Goal: Task Accomplishment & Management: Manage account settings

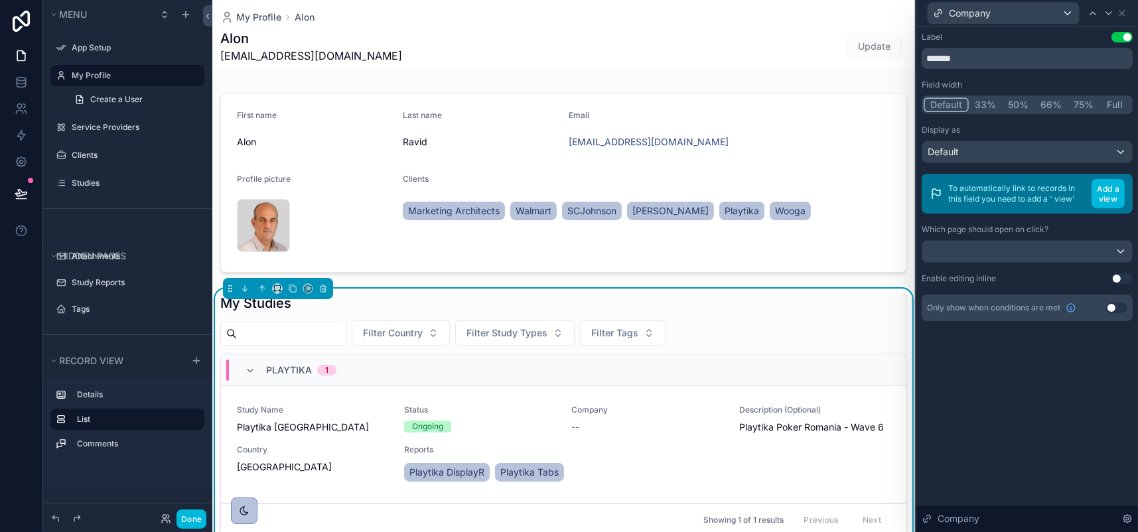
scroll to position [266, 0]
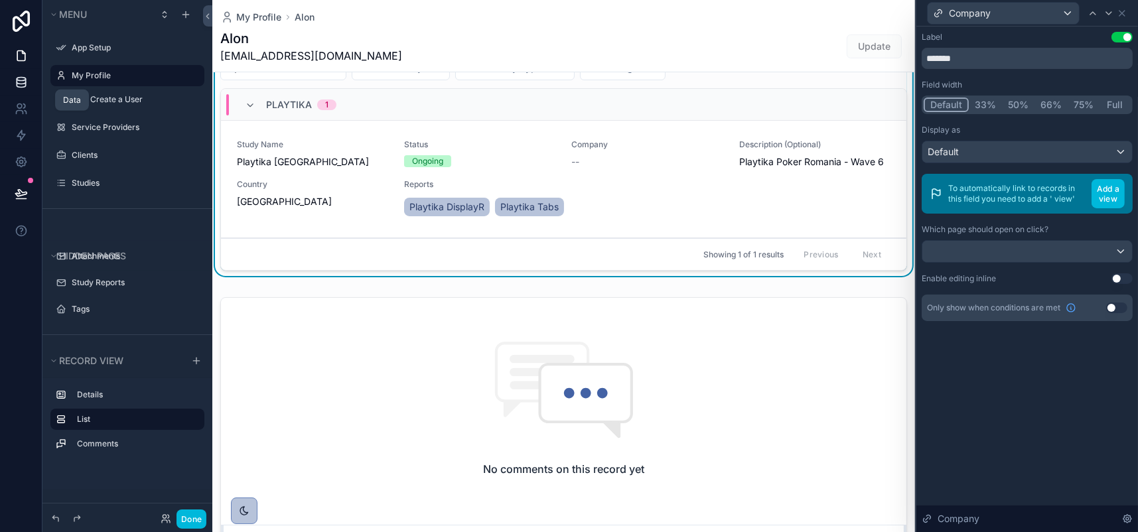
click at [21, 89] on icon at bounding box center [21, 82] width 13 height 13
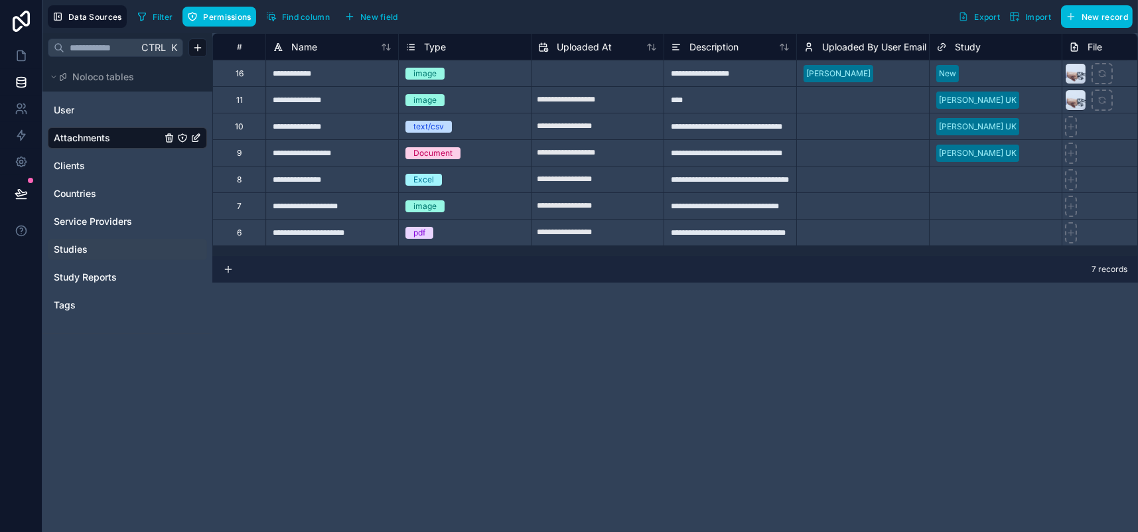
click at [110, 260] on div "Studies" at bounding box center [127, 249] width 159 height 21
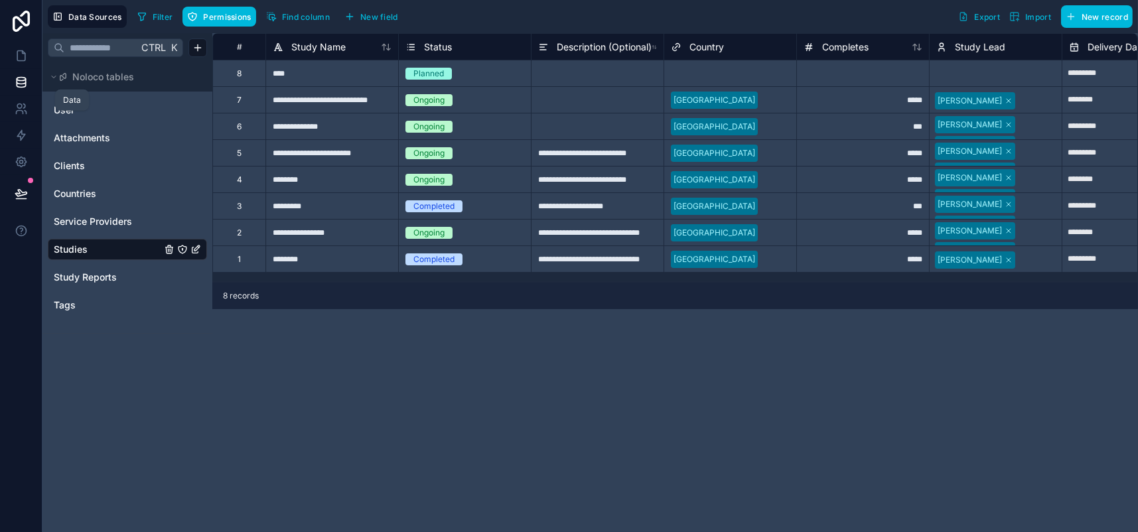
click at [24, 81] on icon at bounding box center [21, 79] width 9 height 3
click at [25, 61] on icon at bounding box center [21, 56] width 8 height 10
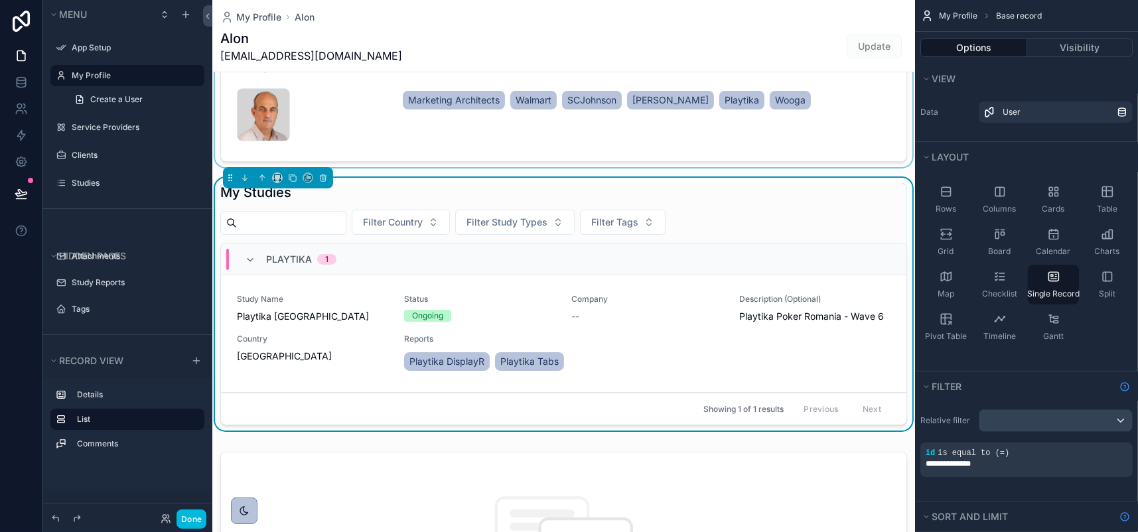
scroll to position [133, 0]
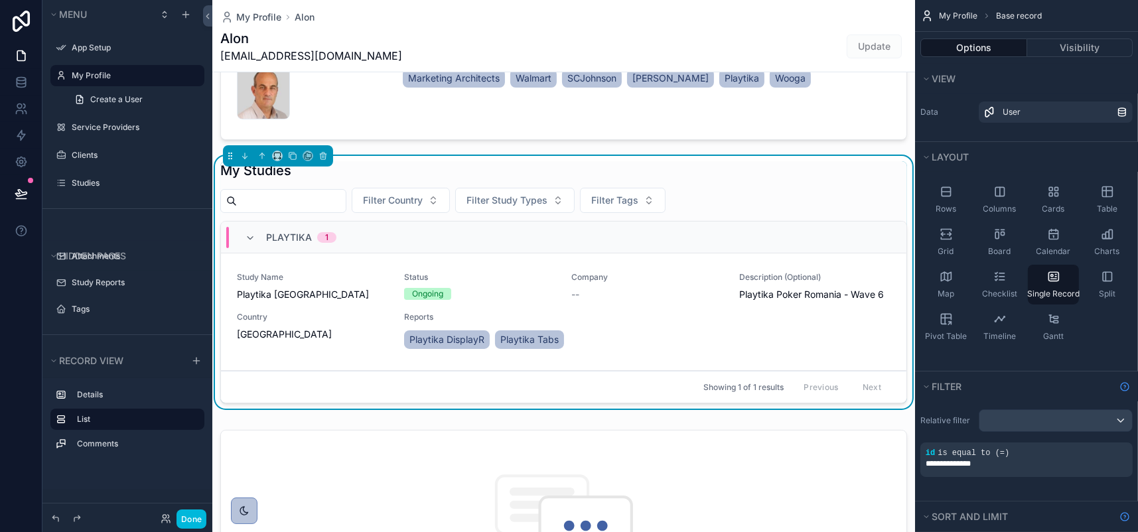
click at [795, 180] on div "My Studies" at bounding box center [563, 170] width 687 height 19
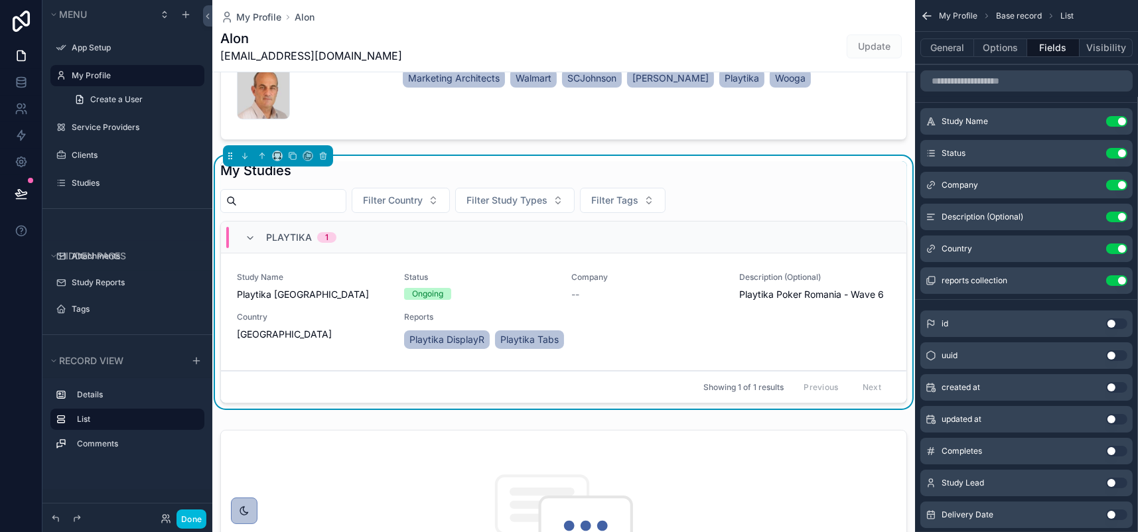
click at [0, 0] on icon "scrollable content" at bounding box center [0, 0] width 0 height 0
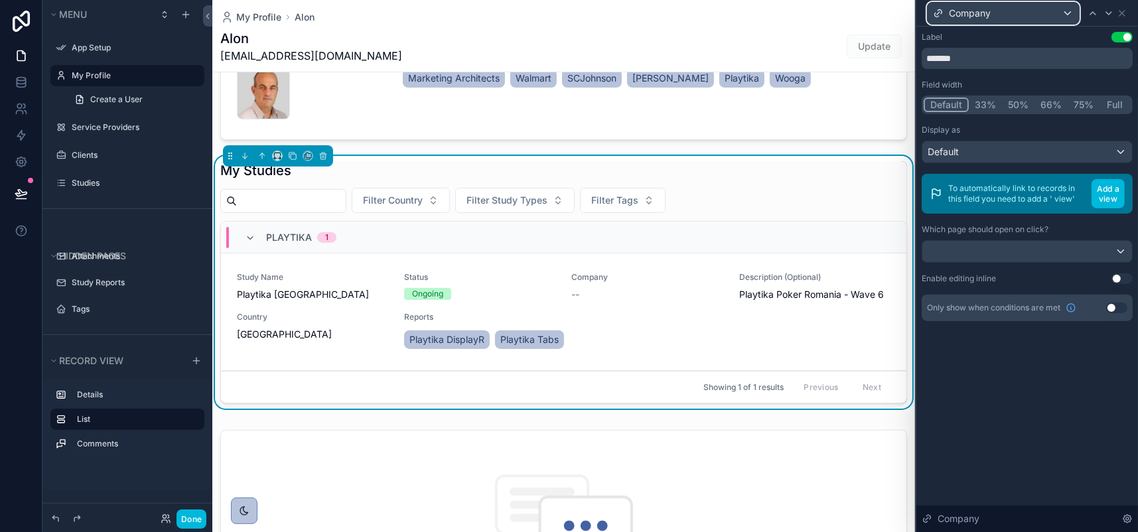
click at [1059, 13] on div "Company" at bounding box center [1003, 13] width 151 height 21
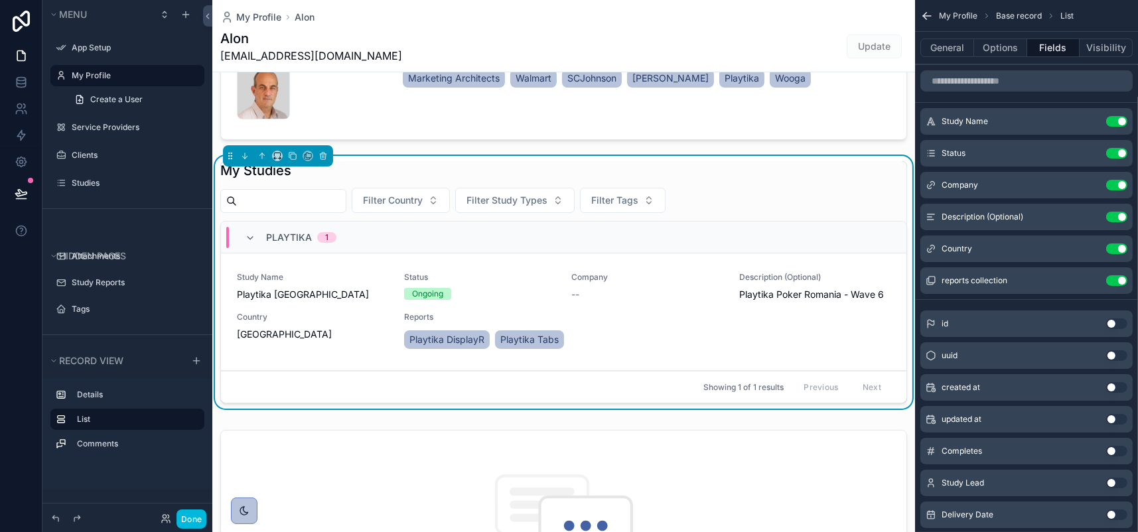
click at [1107, 191] on button "Use setting" at bounding box center [1117, 185] width 21 height 11
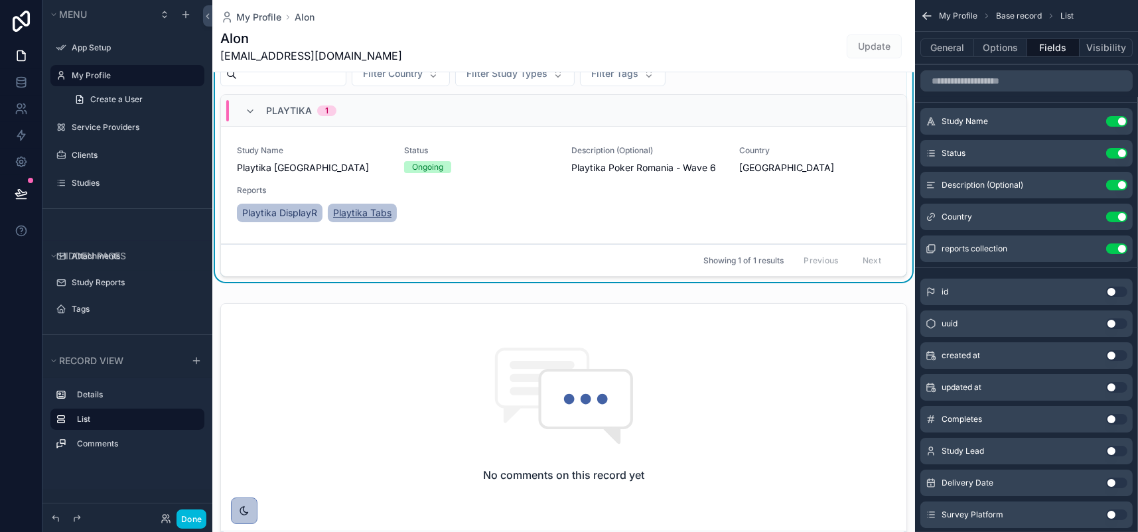
scroll to position [266, 0]
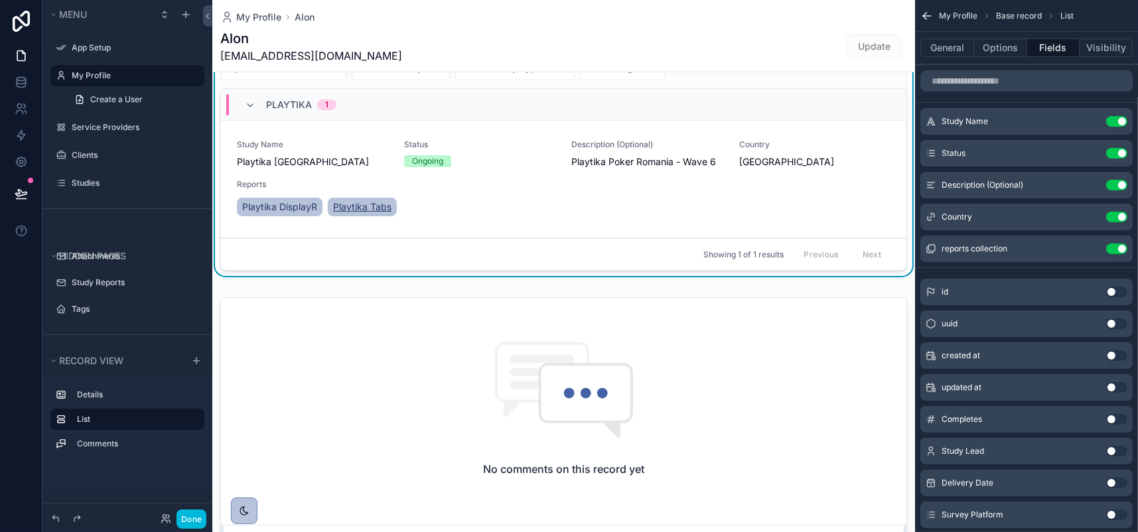
click at [392, 214] on span "Playtika Tabs" at bounding box center [362, 206] width 58 height 13
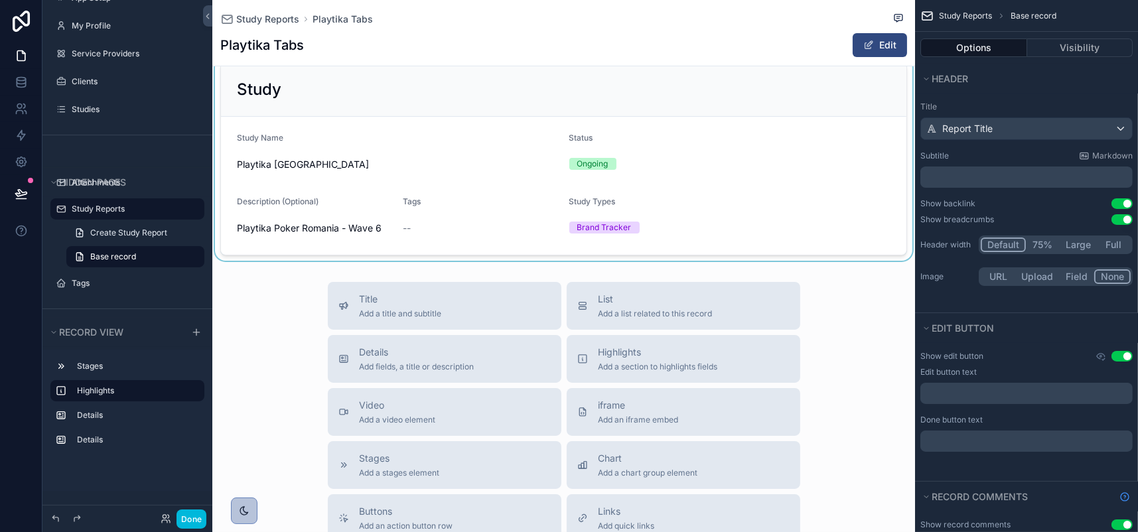
scroll to position [398, 0]
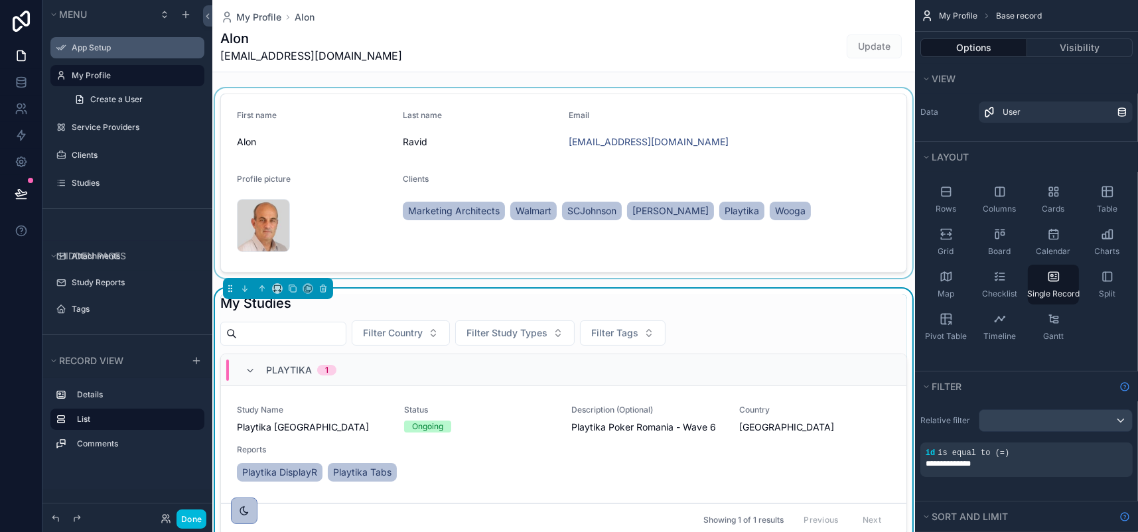
click at [596, 262] on div "scrollable content" at bounding box center [563, 183] width 703 height 190
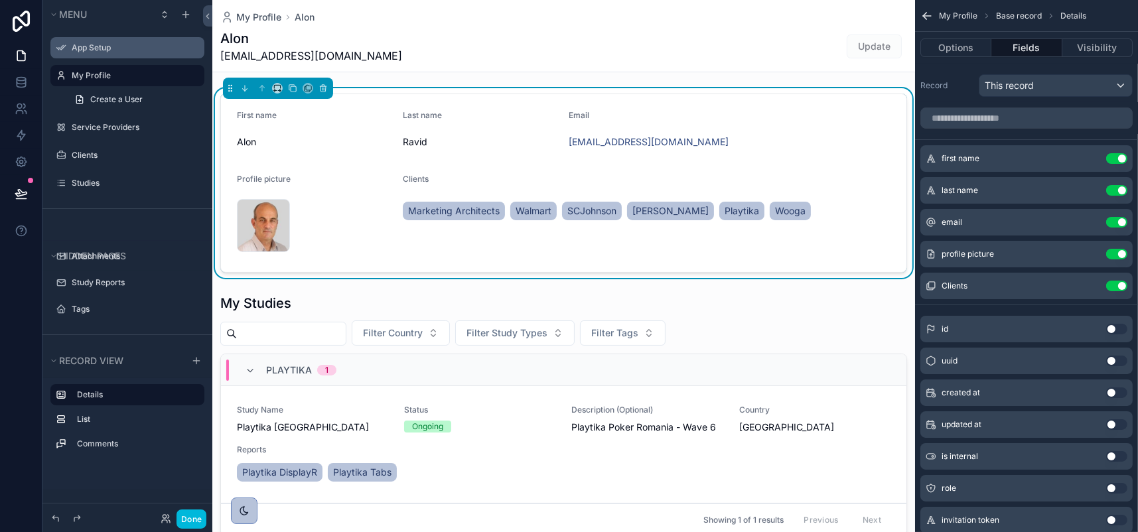
click at [552, 218] on span "Walmart" at bounding box center [534, 210] width 36 height 13
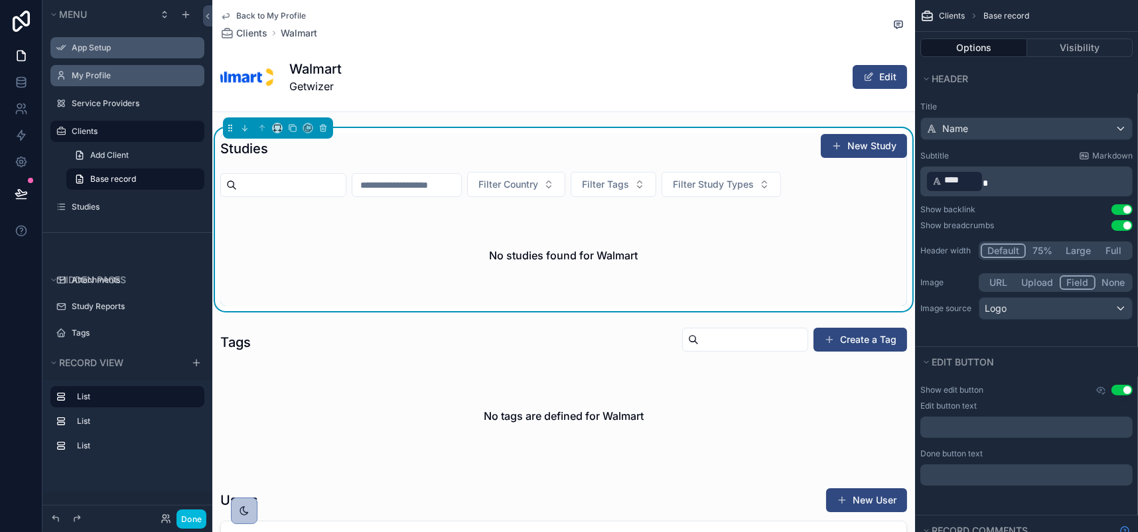
click at [114, 81] on label "My Profile" at bounding box center [134, 75] width 125 height 11
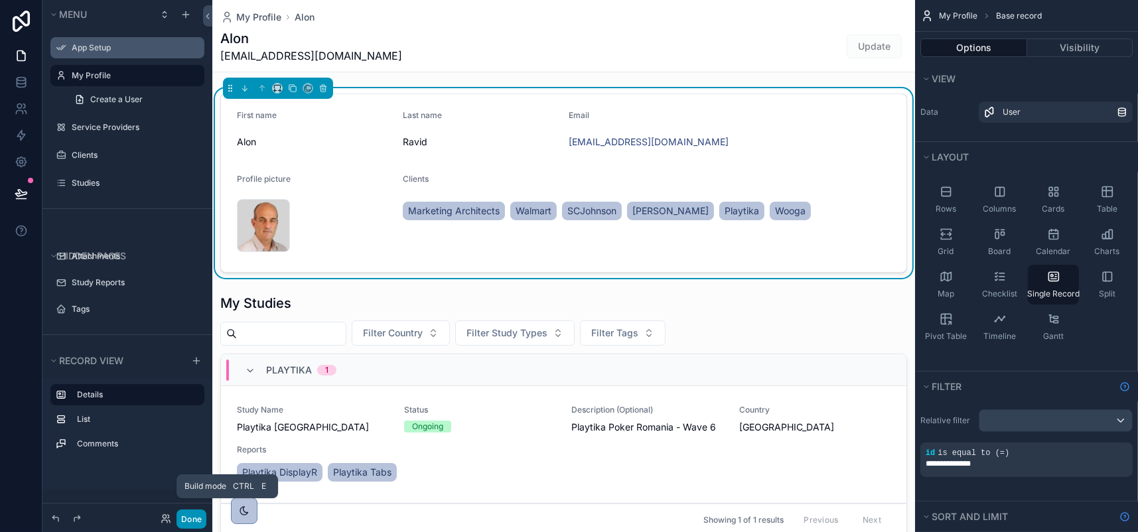
click at [206, 516] on button "Done" at bounding box center [192, 519] width 30 height 19
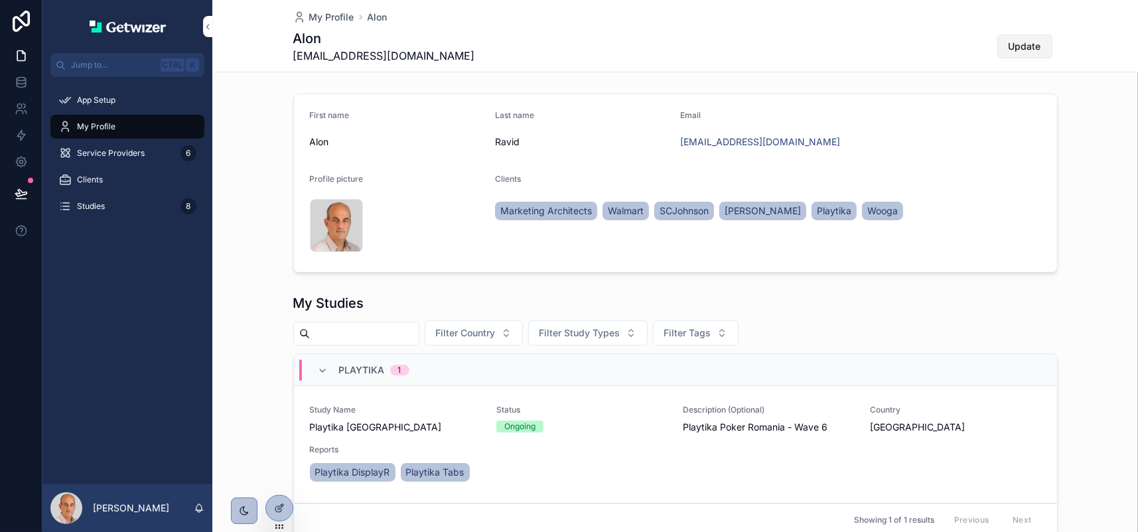
click at [1053, 58] on button "Update" at bounding box center [1025, 47] width 55 height 24
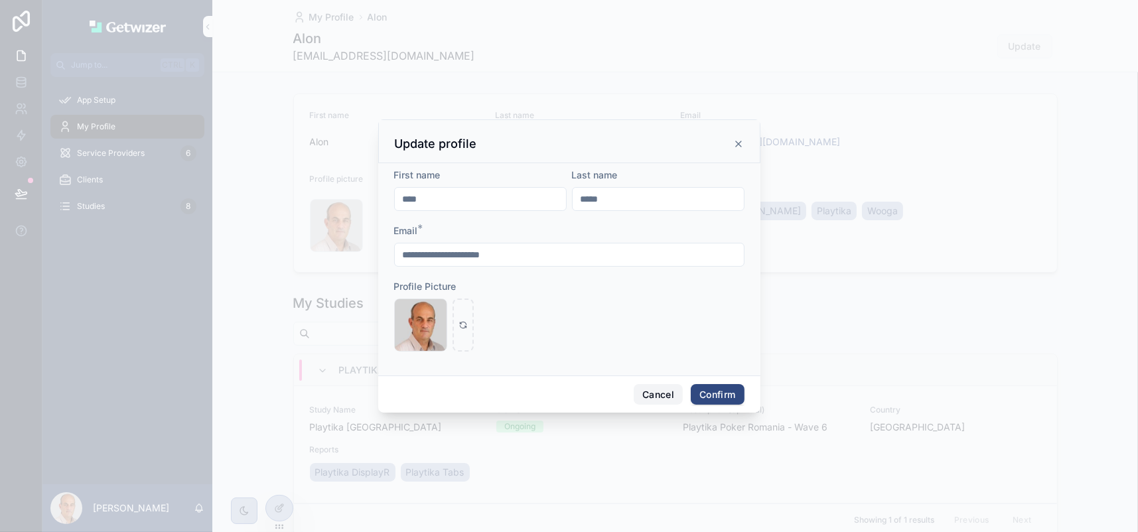
click at [669, 406] on button "Cancel" at bounding box center [658, 394] width 49 height 21
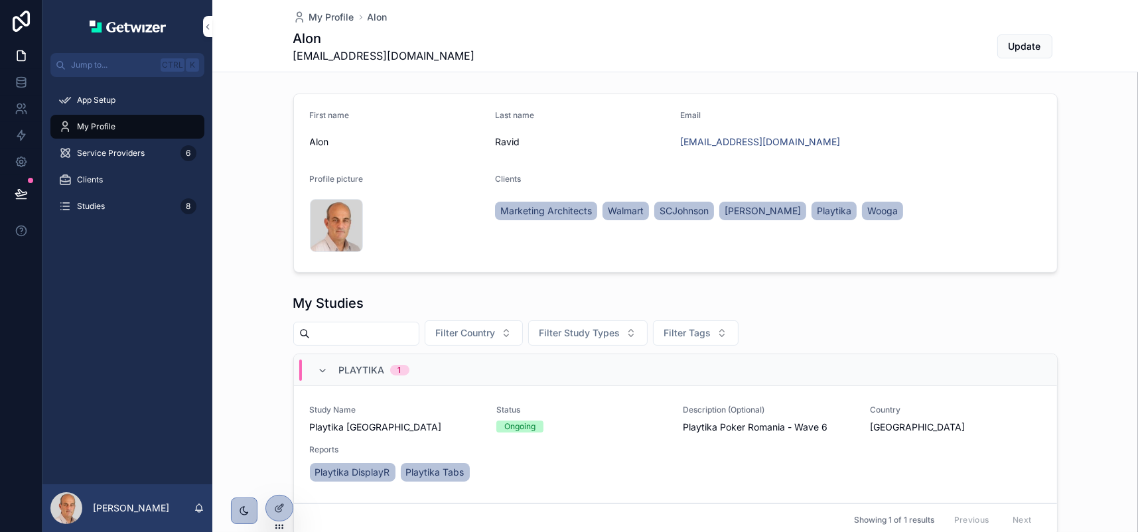
click at [145, 159] on span "Service Providers" at bounding box center [111, 153] width 68 height 11
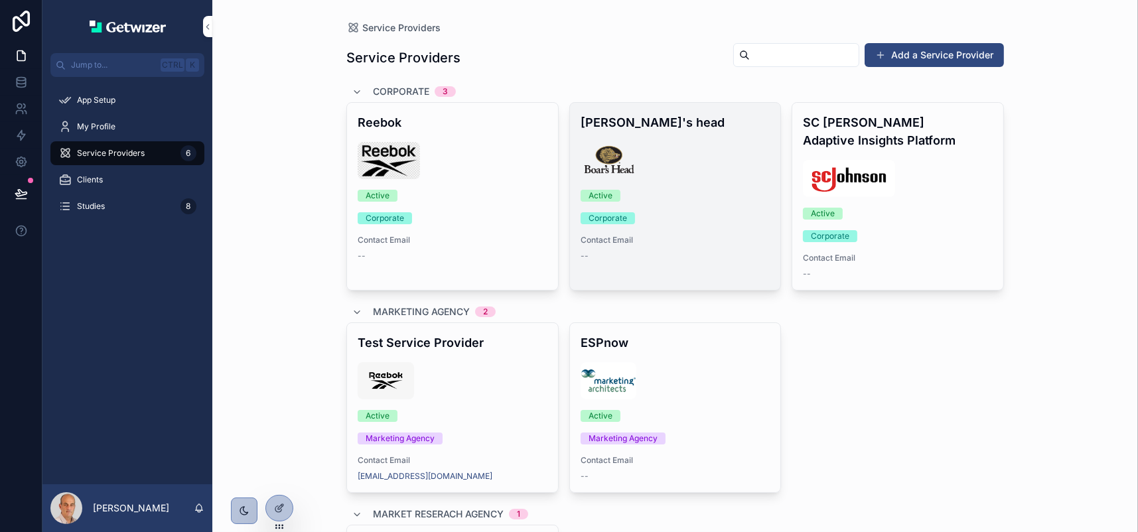
click at [613, 202] on div "Active" at bounding box center [601, 196] width 24 height 12
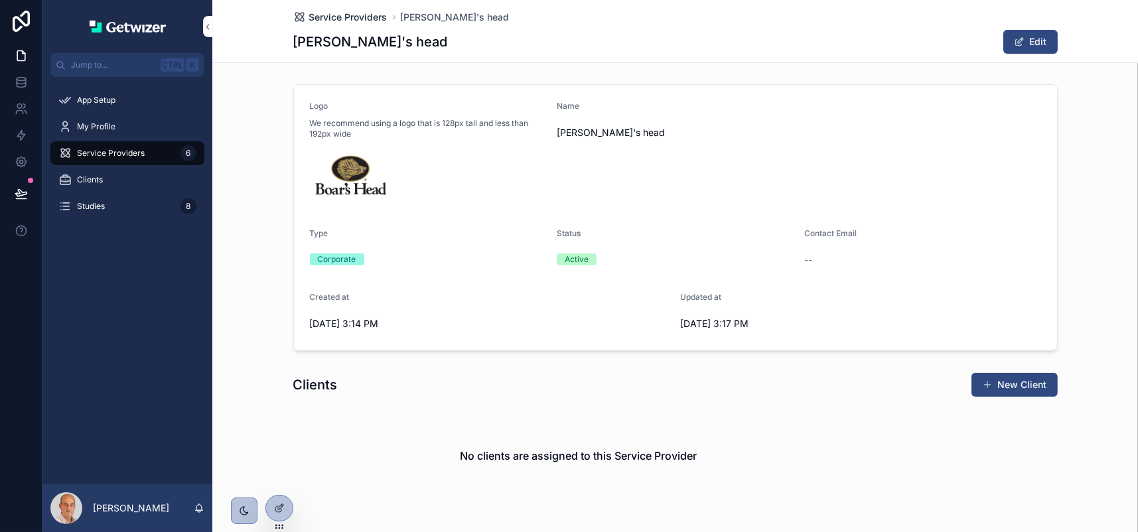
click at [321, 21] on span "Service Providers" at bounding box center [348, 17] width 78 height 13
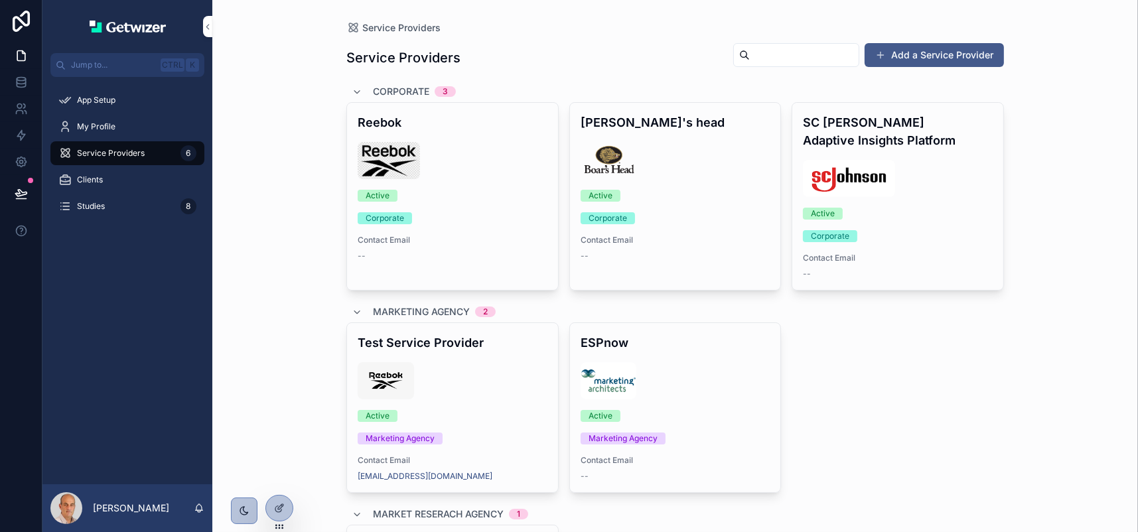
click at [915, 65] on button "Add a Service Provider" at bounding box center [934, 55] width 139 height 24
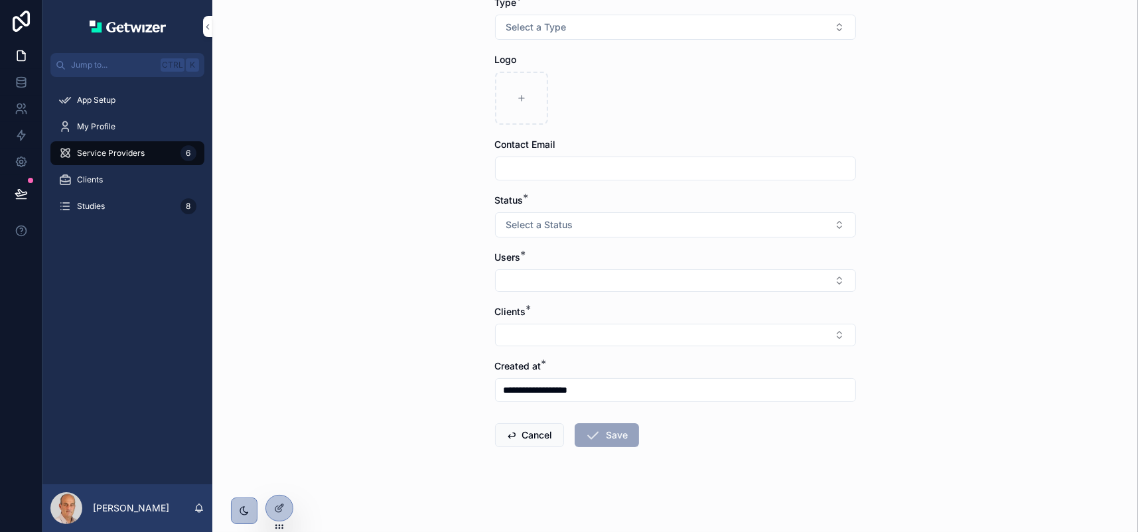
scroll to position [238, 0]
click at [515, 290] on button "Select Button" at bounding box center [675, 281] width 361 height 23
click at [689, 347] on button "Select Button" at bounding box center [675, 335] width 361 height 23
click at [414, 367] on div "**********" at bounding box center [675, 266] width 926 height 532
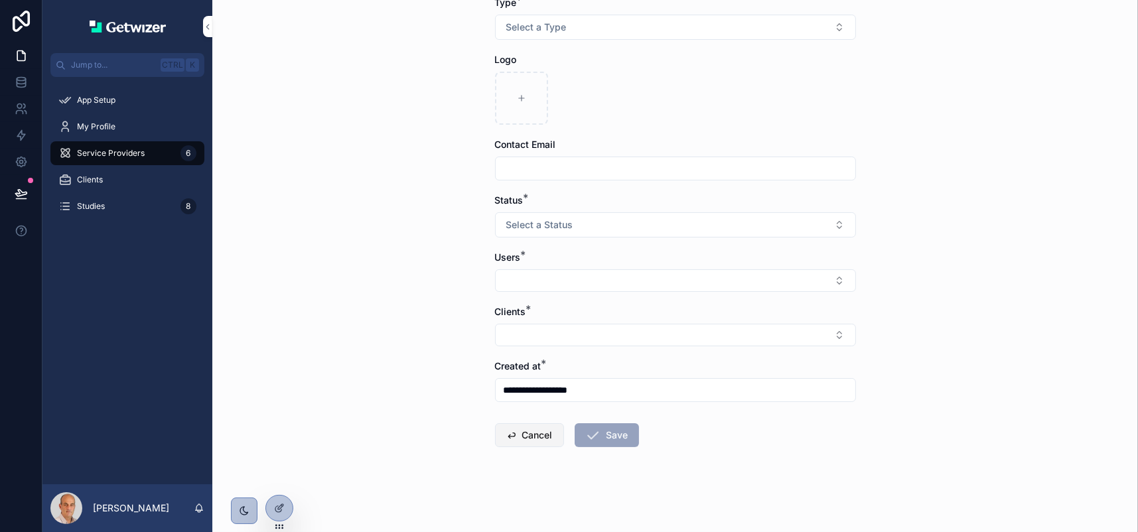
click at [508, 424] on button "Cancel" at bounding box center [529, 436] width 69 height 24
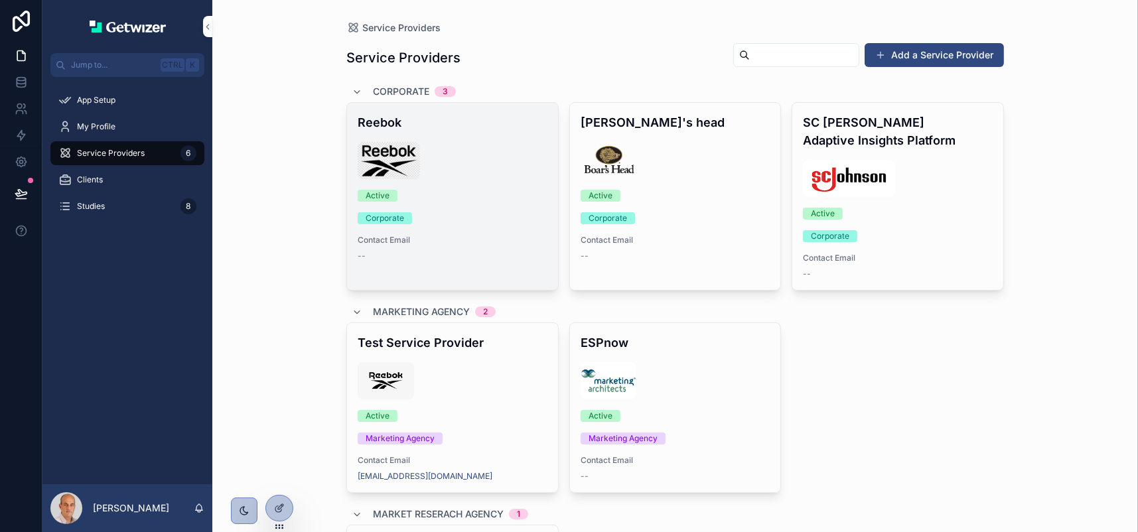
click at [534, 179] on div "scrollable content" at bounding box center [453, 160] width 190 height 37
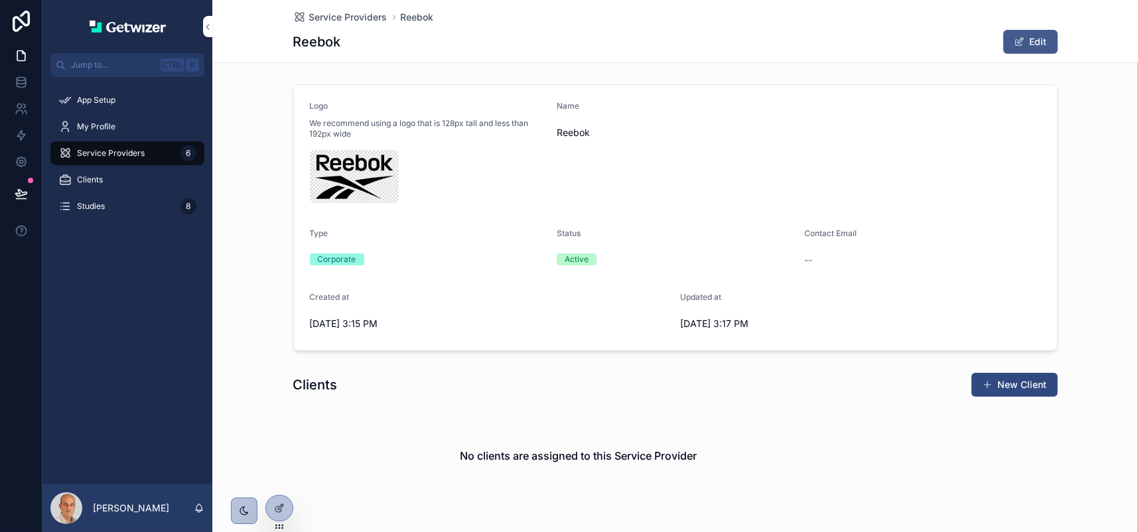
click at [1058, 54] on button "Edit" at bounding box center [1031, 42] width 54 height 24
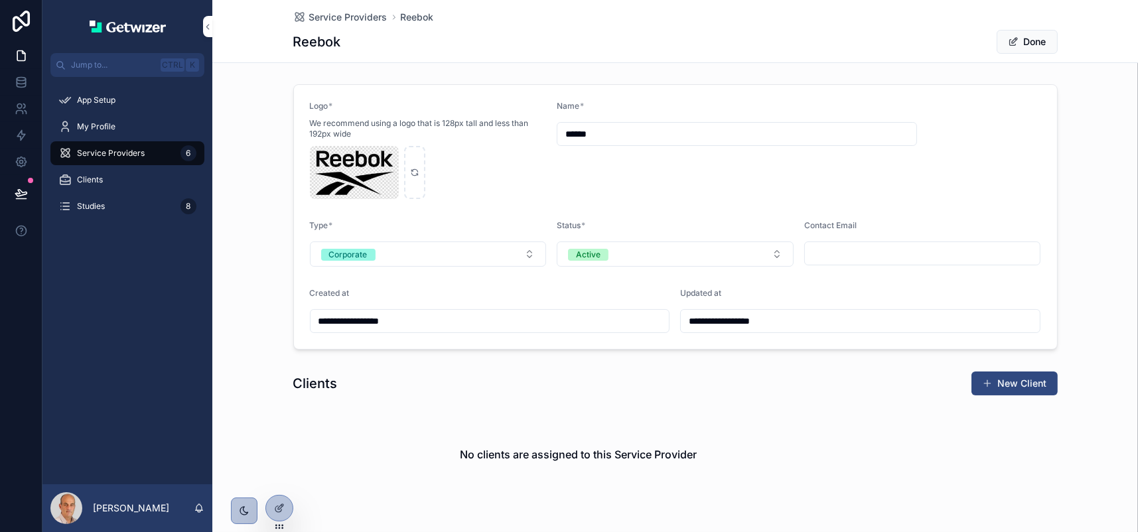
click at [757, 331] on input "**********" at bounding box center [860, 321] width 359 height 19
drag, startPoint x: 755, startPoint y: 395, endPoint x: 610, endPoint y: 362, distance: 149.0
click at [610, 304] on div "Created at" at bounding box center [490, 296] width 360 height 16
click at [313, 18] on span "Service Providers" at bounding box center [348, 17] width 78 height 13
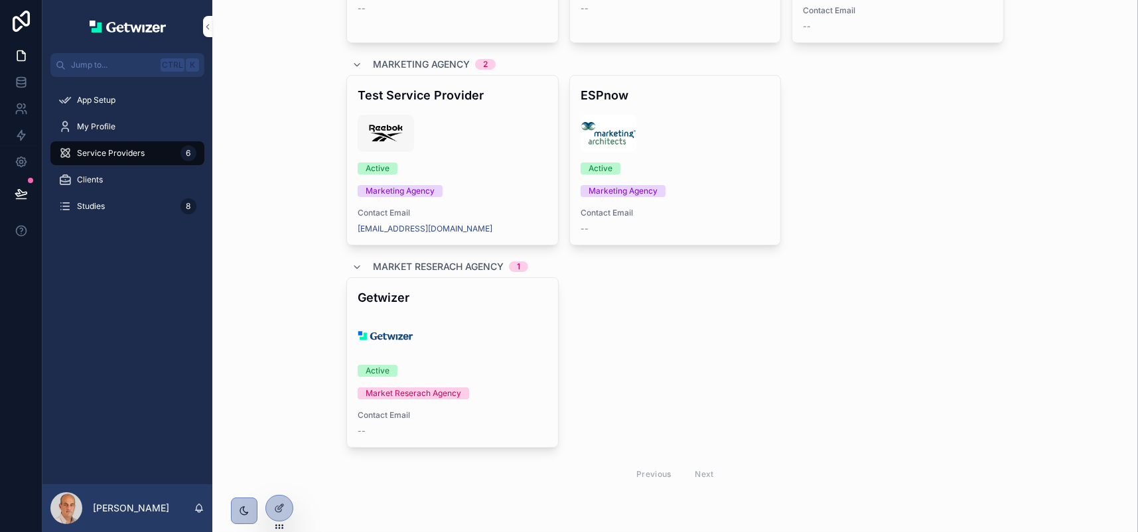
scroll to position [439, 0]
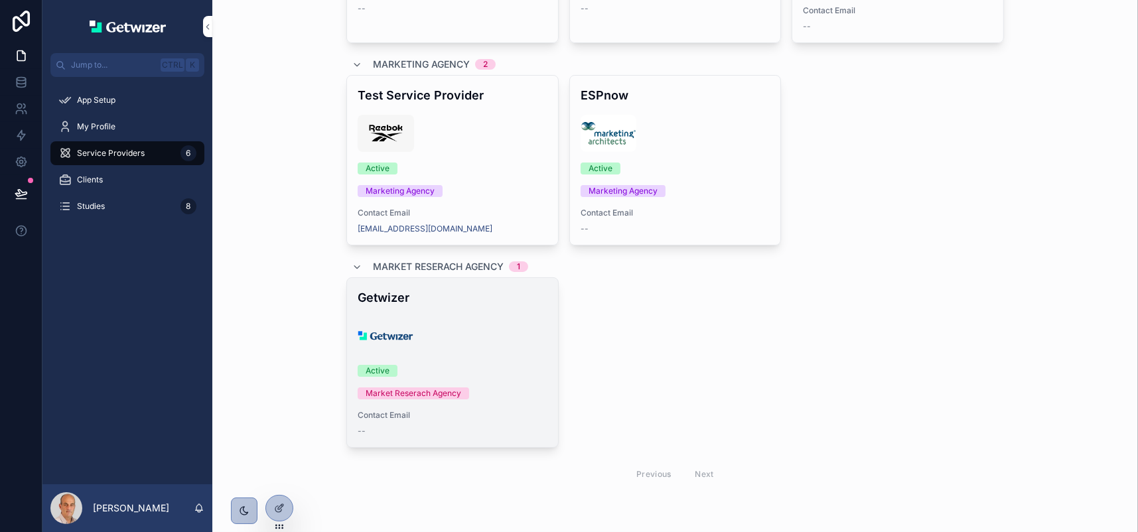
click at [516, 289] on h4 "Getwizer" at bounding box center [453, 298] width 190 height 18
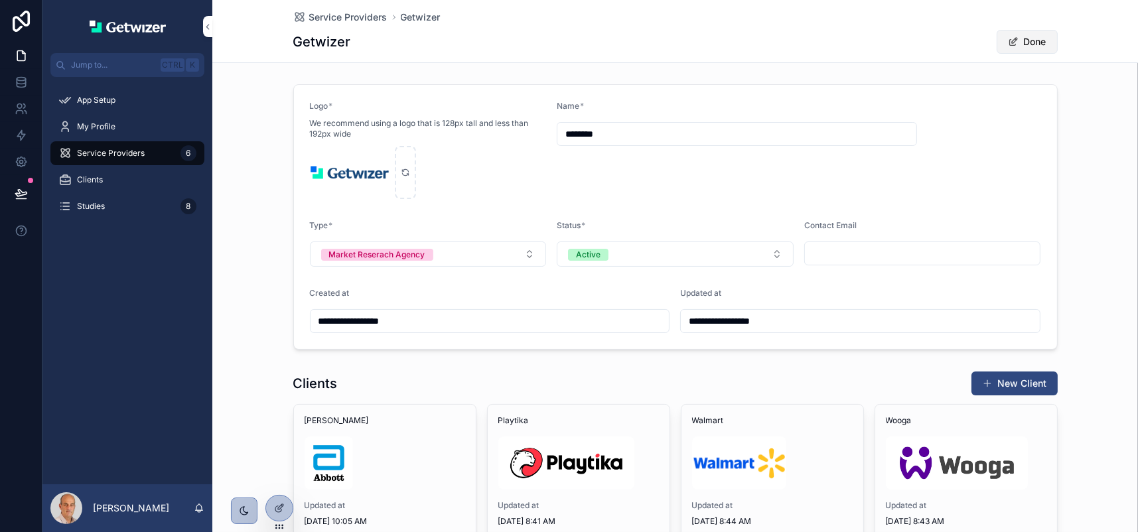
click at [1058, 54] on button "Done" at bounding box center [1027, 42] width 61 height 24
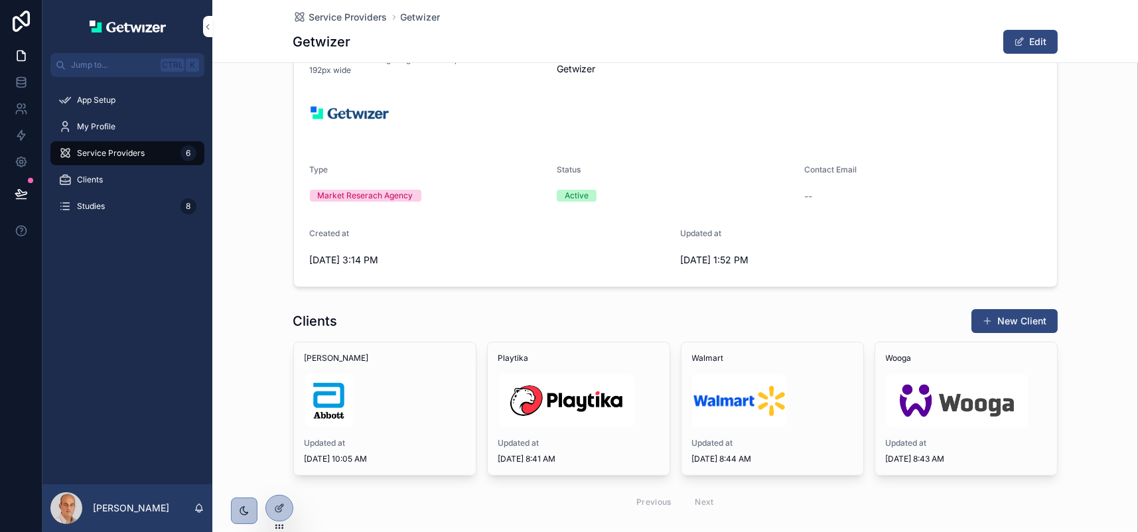
scroll to position [304, 0]
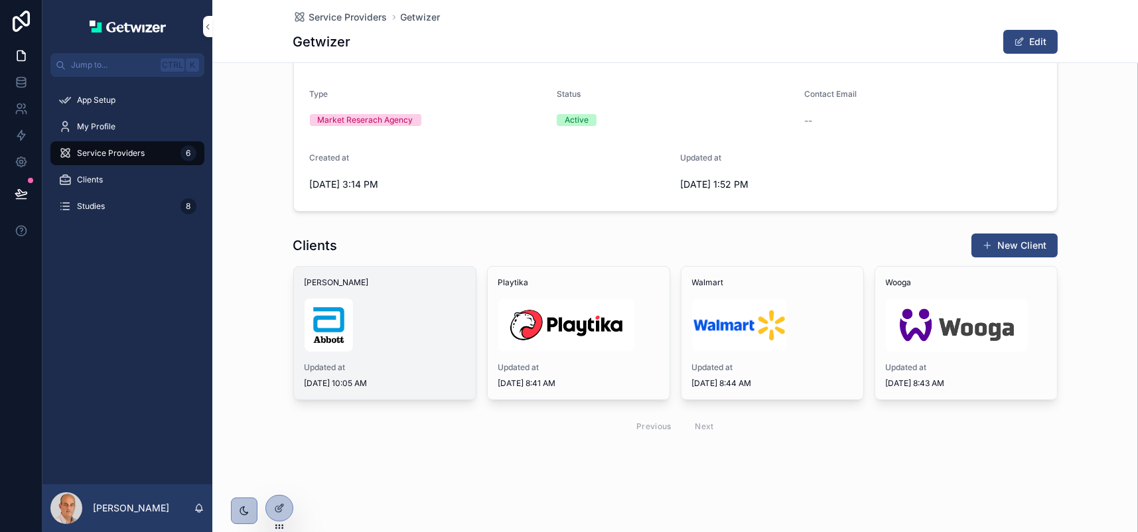
click at [431, 299] on div "scrollable content" at bounding box center [385, 325] width 161 height 53
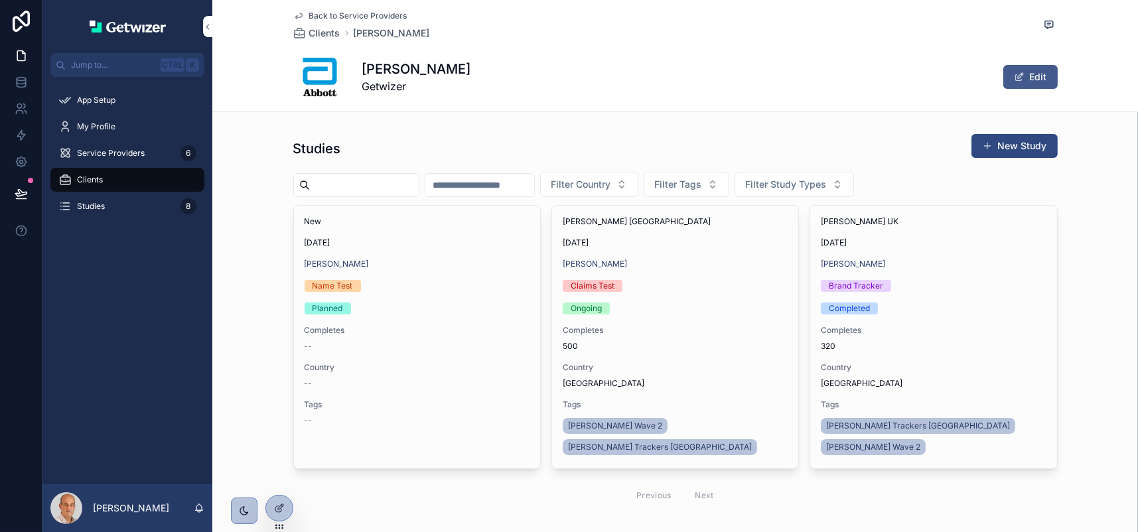
click at [1058, 89] on button "Edit" at bounding box center [1031, 77] width 54 height 24
click at [1058, 89] on button "Done" at bounding box center [1027, 77] width 61 height 24
click at [1058, 89] on button "Edit" at bounding box center [1031, 77] width 54 height 24
click at [384, 94] on span "Getwizer" at bounding box center [416, 86] width 109 height 16
click at [1058, 89] on button "Done" at bounding box center [1027, 77] width 61 height 24
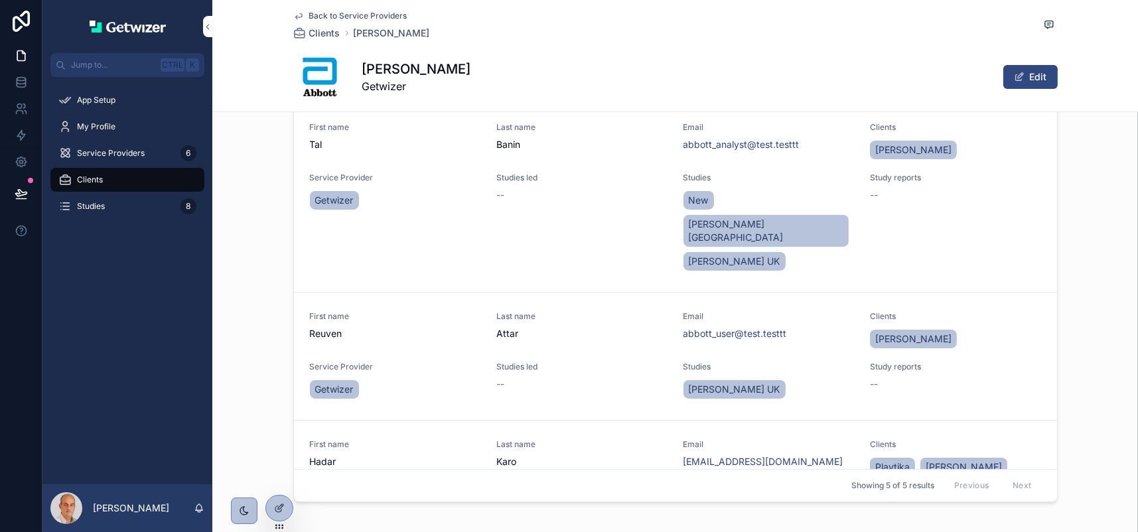
click at [404, 151] on span "Tal" at bounding box center [395, 144] width 171 height 13
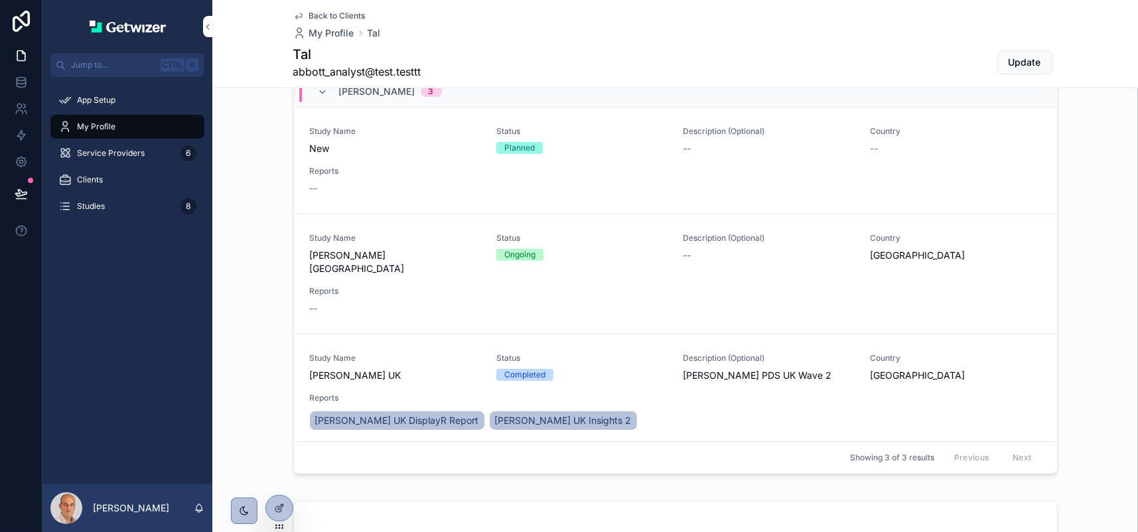
click at [309, 19] on span "Back to Clients" at bounding box center [337, 16] width 56 height 11
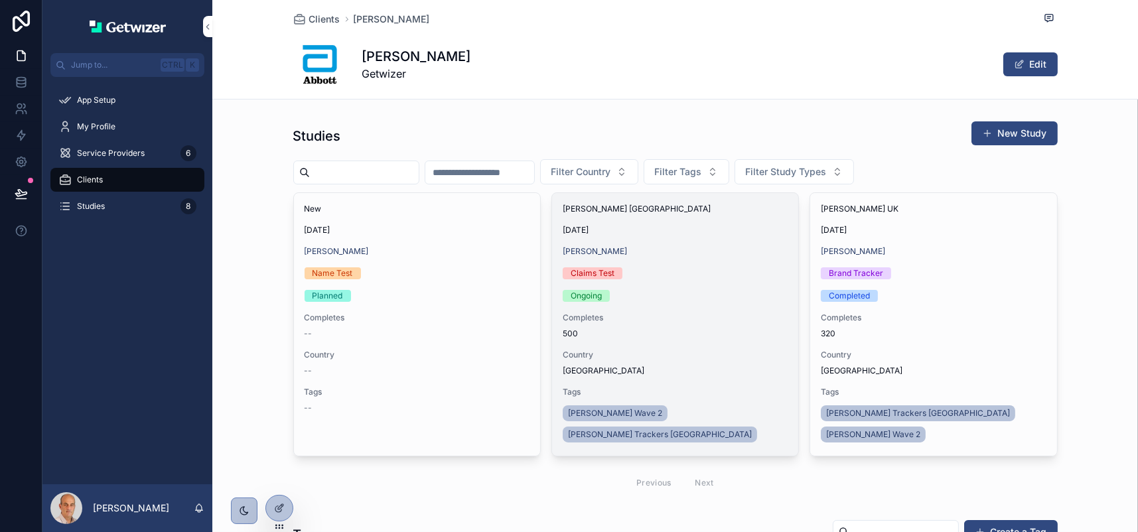
scroll to position [66, 0]
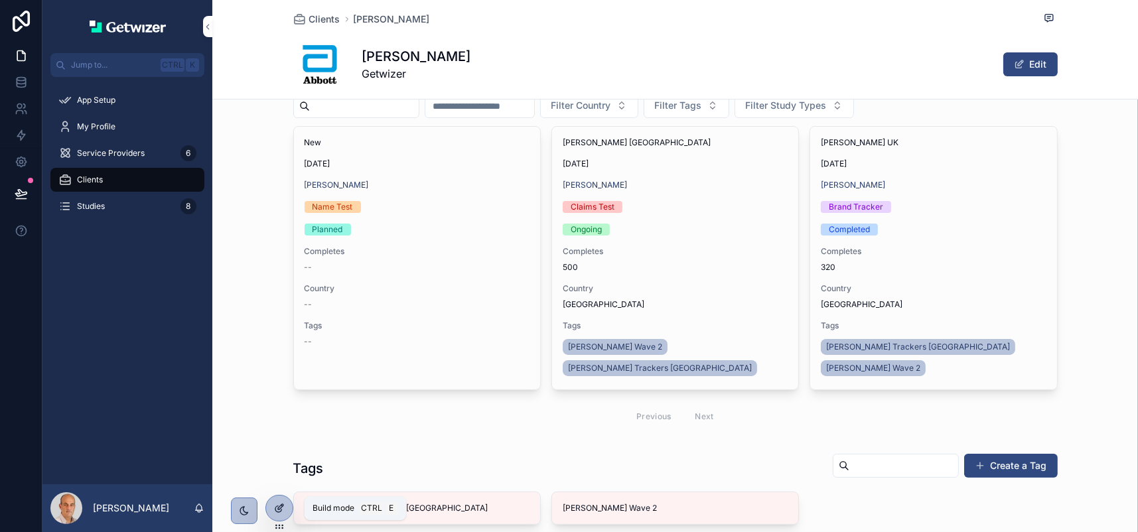
click at [279, 510] on icon at bounding box center [279, 508] width 11 height 11
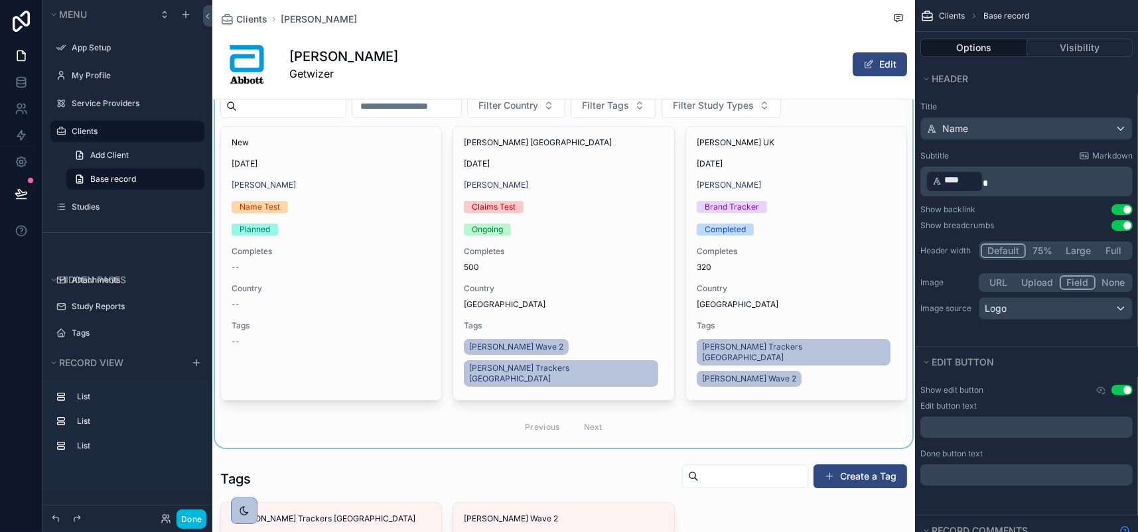
click at [751, 200] on div "scrollable content" at bounding box center [563, 248] width 703 height 399
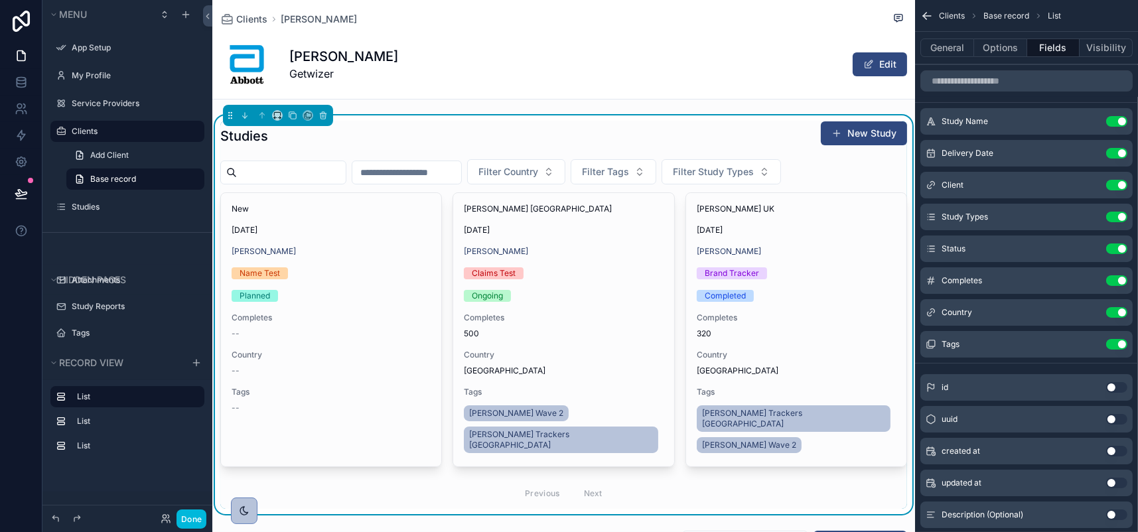
scroll to position [0, 0]
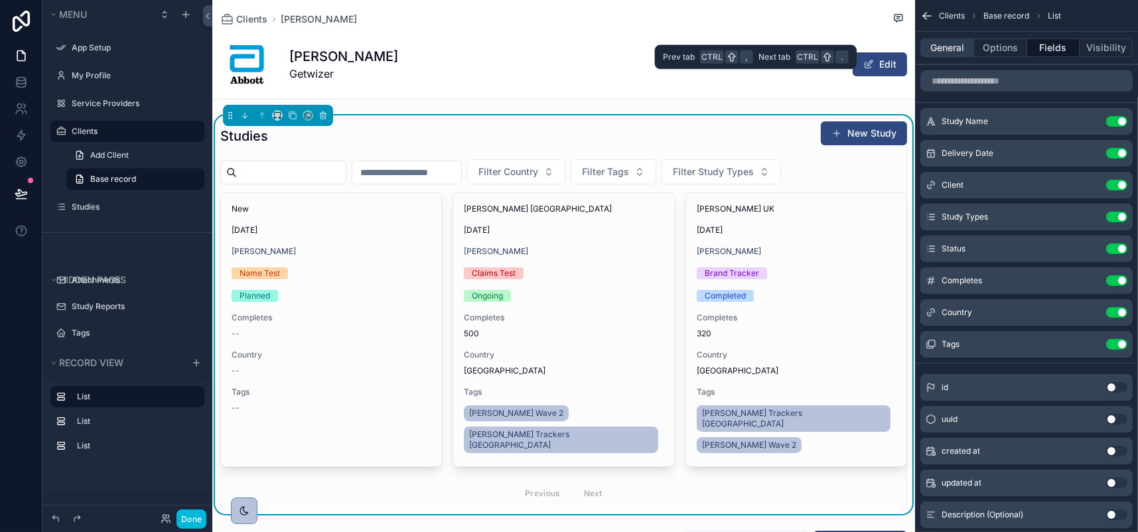
click at [921, 57] on button "General" at bounding box center [948, 48] width 54 height 19
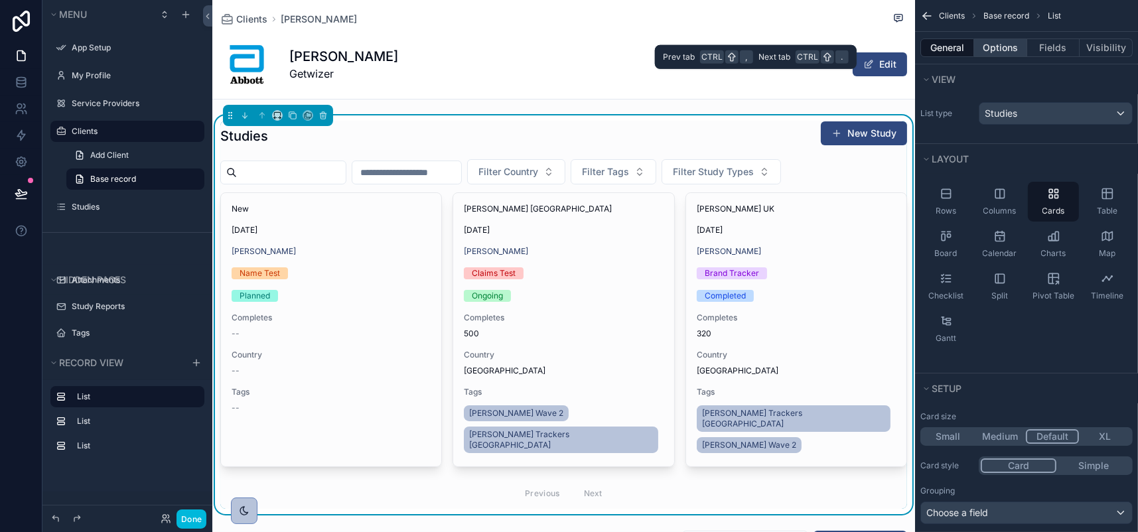
click at [974, 57] on button "Options" at bounding box center [1000, 48] width 53 height 19
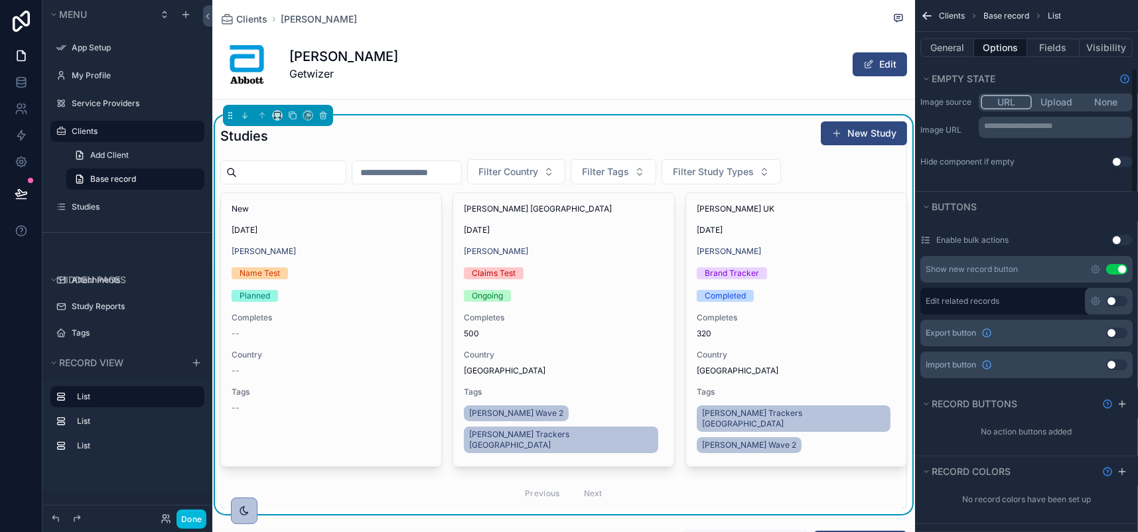
scroll to position [266, 0]
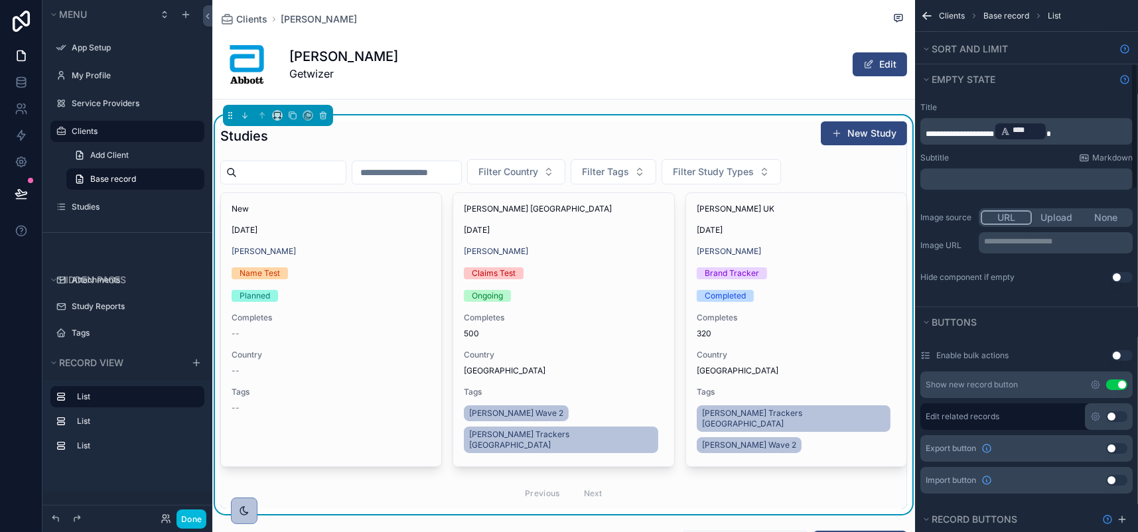
click at [921, 56] on button "General" at bounding box center [948, 48] width 54 height 19
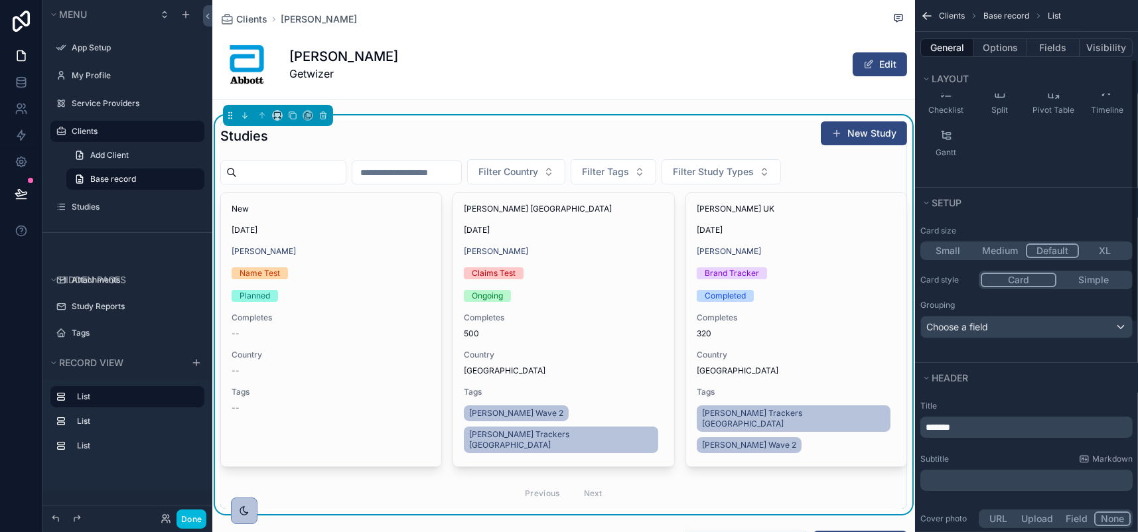
scroll to position [199, 0]
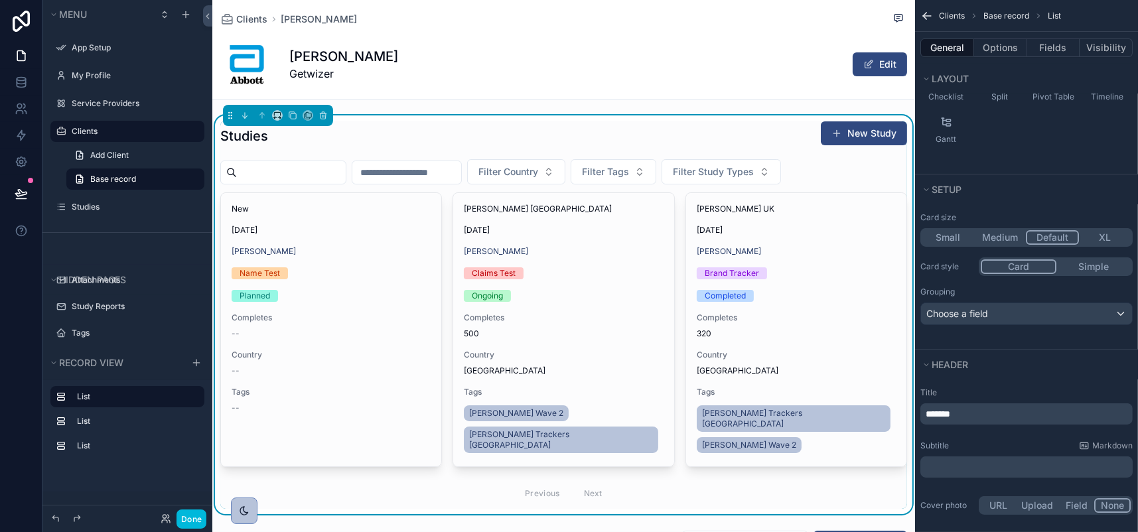
click at [974, 245] on button "Medium" at bounding box center [1000, 237] width 52 height 15
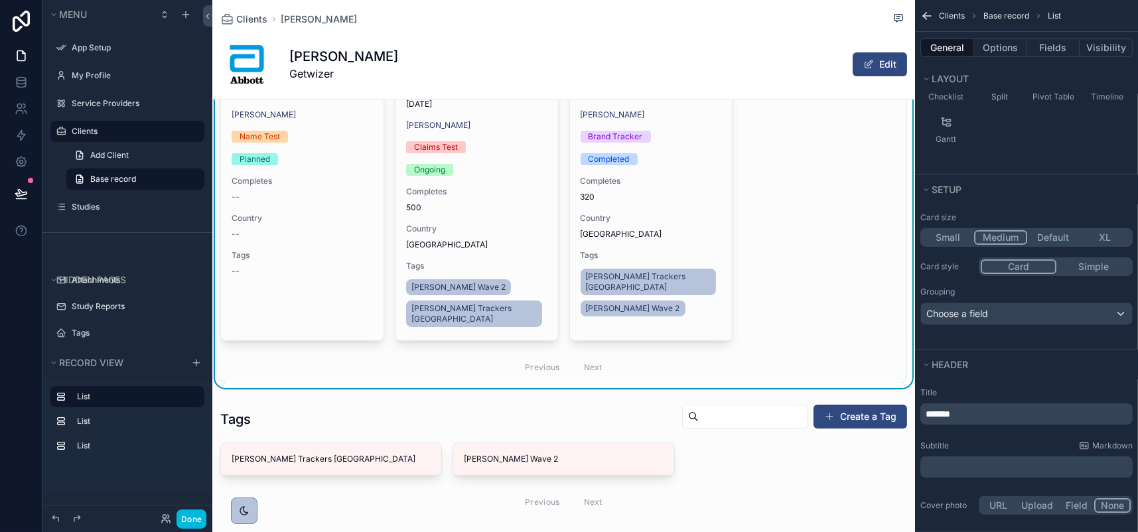
scroll to position [133, 0]
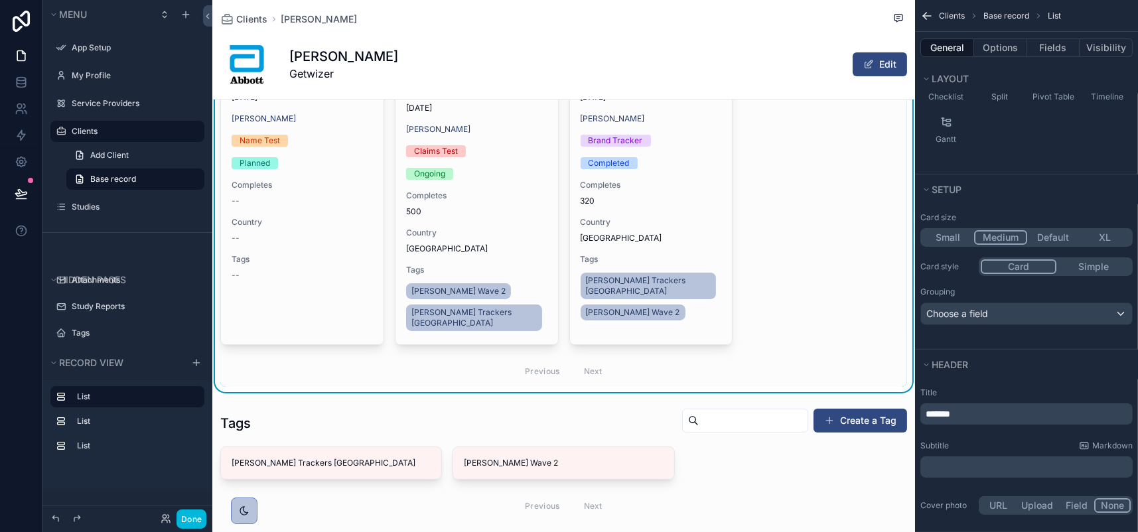
click at [1034, 245] on button "Default" at bounding box center [1054, 237] width 52 height 15
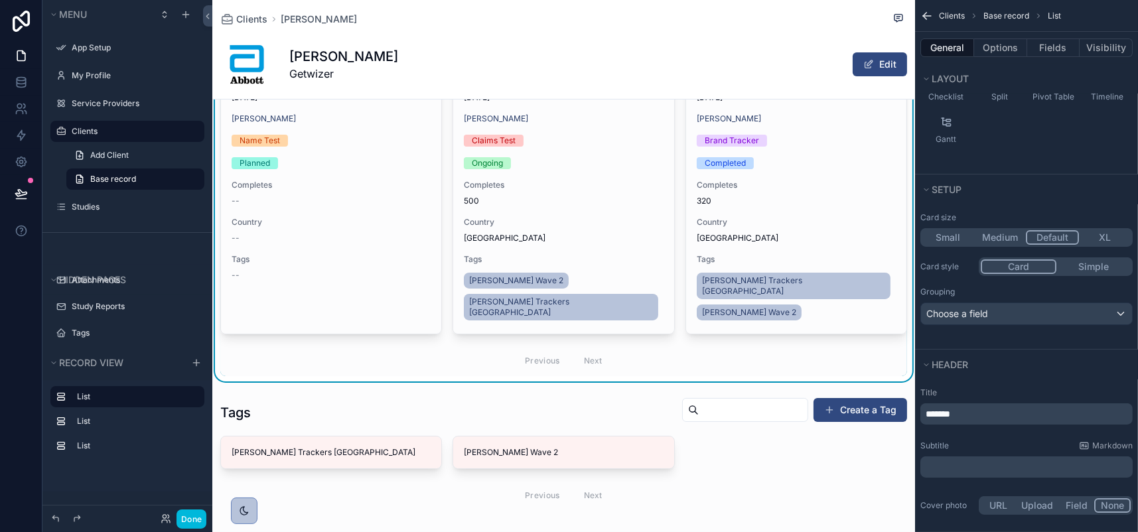
click at [1086, 245] on button "XL" at bounding box center [1105, 237] width 52 height 15
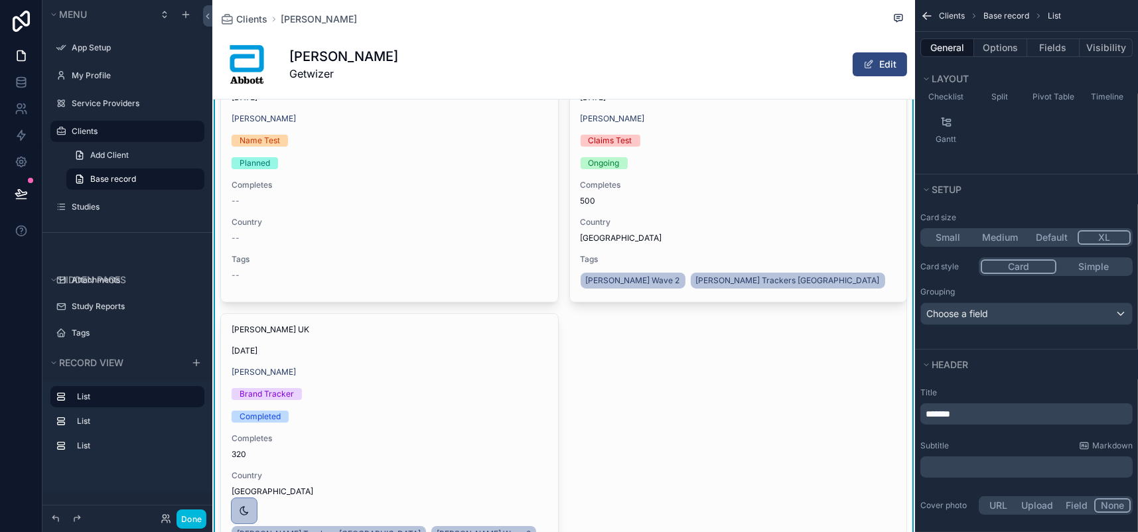
click at [1029, 245] on button "Default" at bounding box center [1052, 237] width 52 height 15
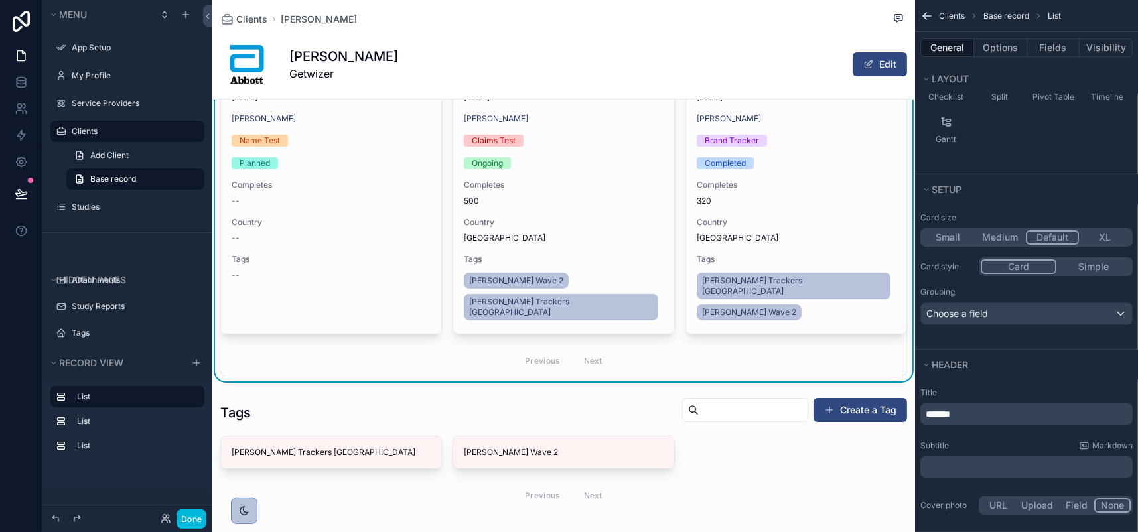
click at [923, 245] on button "Small" at bounding box center [949, 237] width 52 height 15
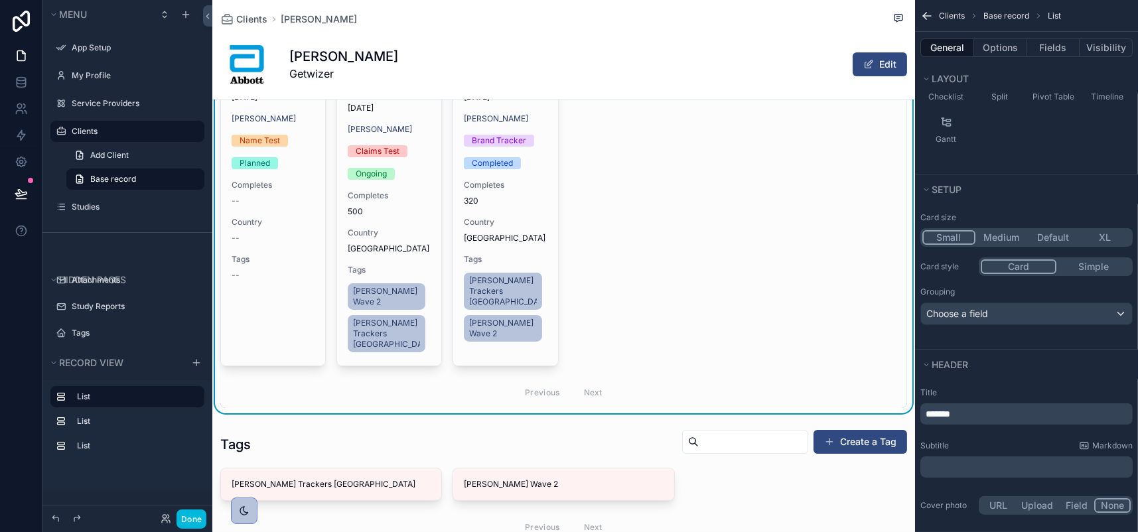
click at [976, 245] on button "Medium" at bounding box center [1002, 237] width 52 height 15
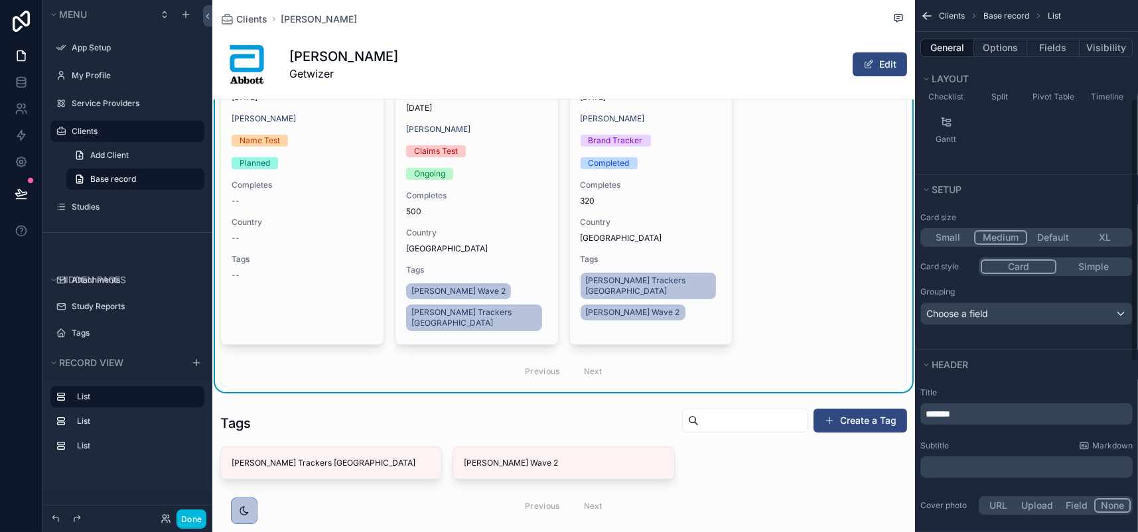
click at [1028, 245] on button "Default" at bounding box center [1054, 237] width 52 height 15
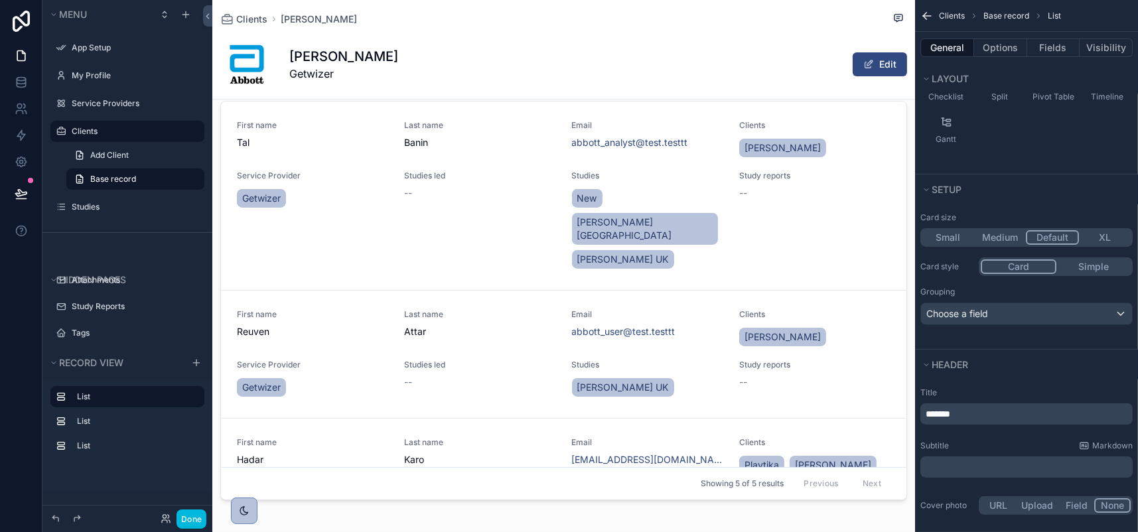
scroll to position [664, 0]
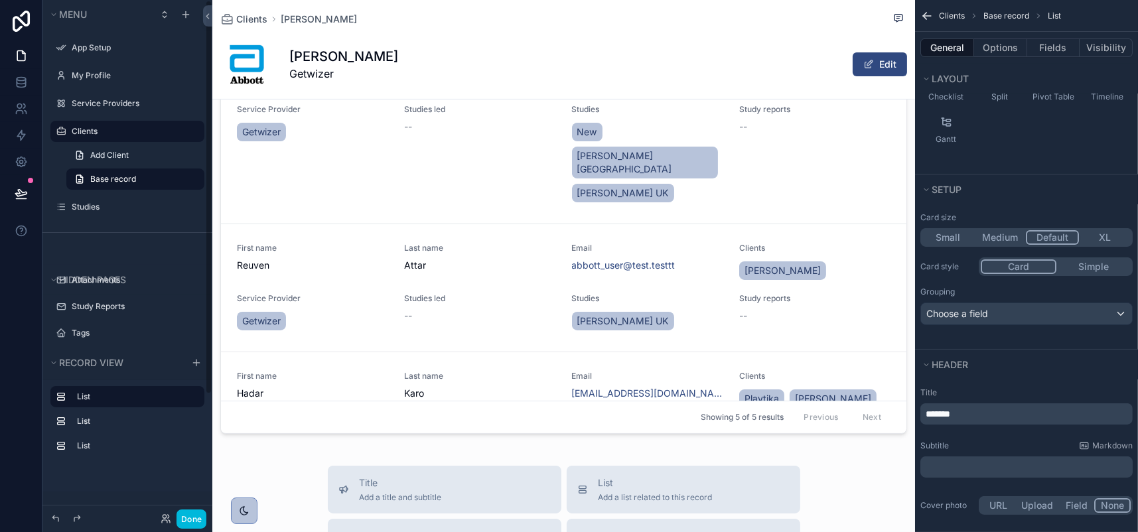
drag, startPoint x: 243, startPoint y: 510, endPoint x: 236, endPoint y: 506, distance: 7.4
click at [206, 510] on button "Done" at bounding box center [192, 519] width 30 height 19
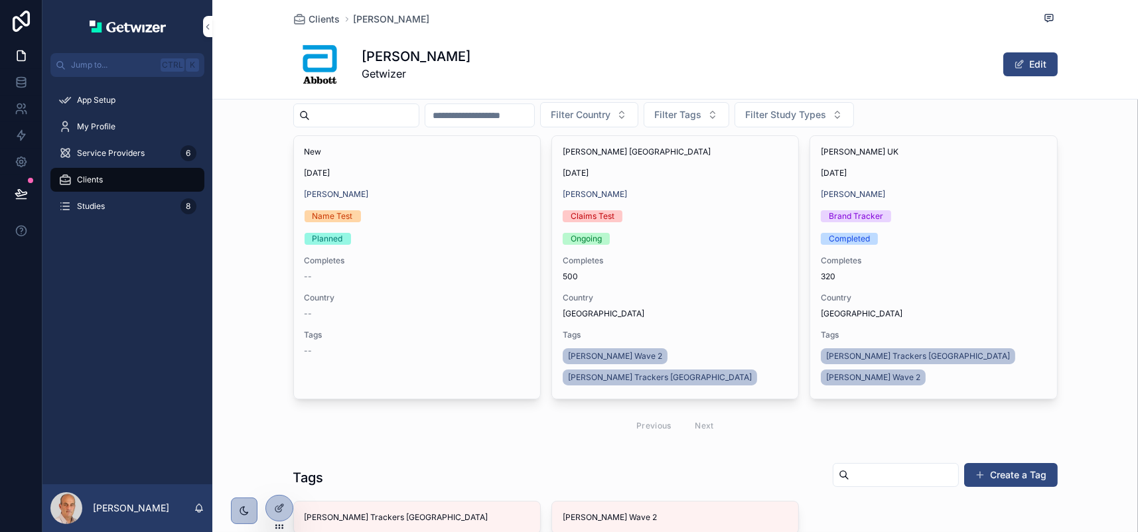
scroll to position [0, 0]
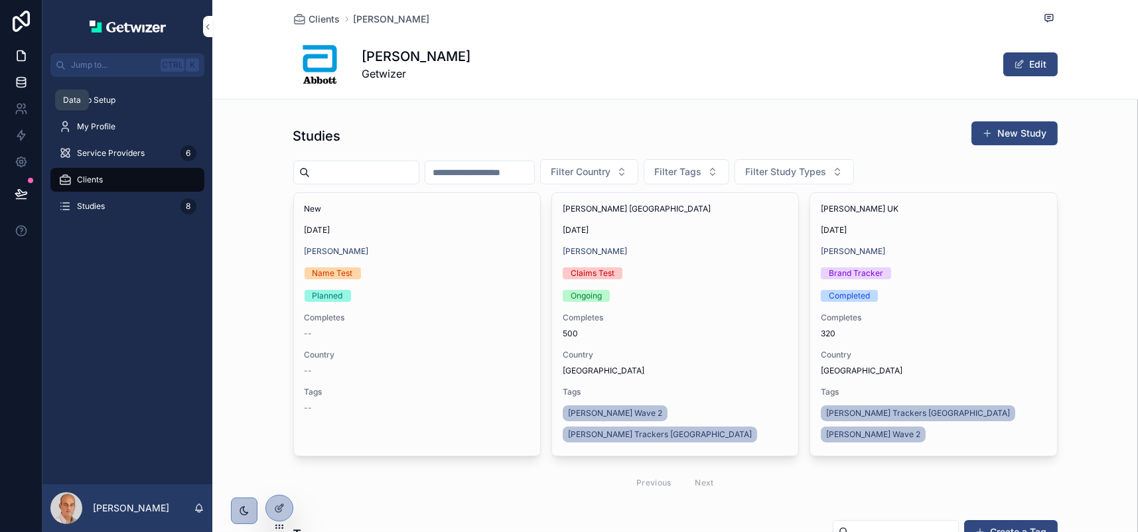
click at [21, 89] on icon at bounding box center [21, 82] width 13 height 13
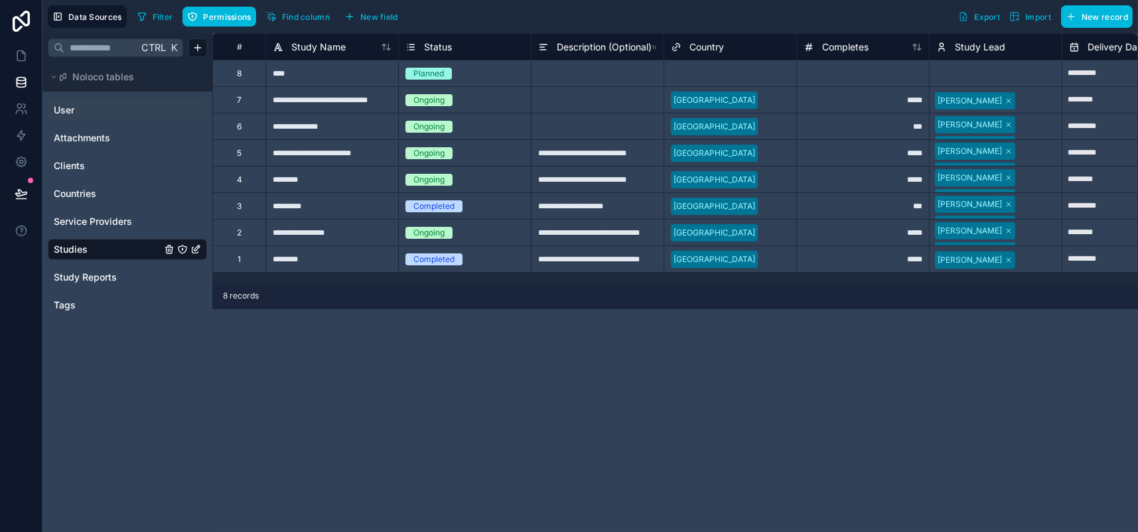
click at [74, 117] on span "User" at bounding box center [64, 110] width 21 height 13
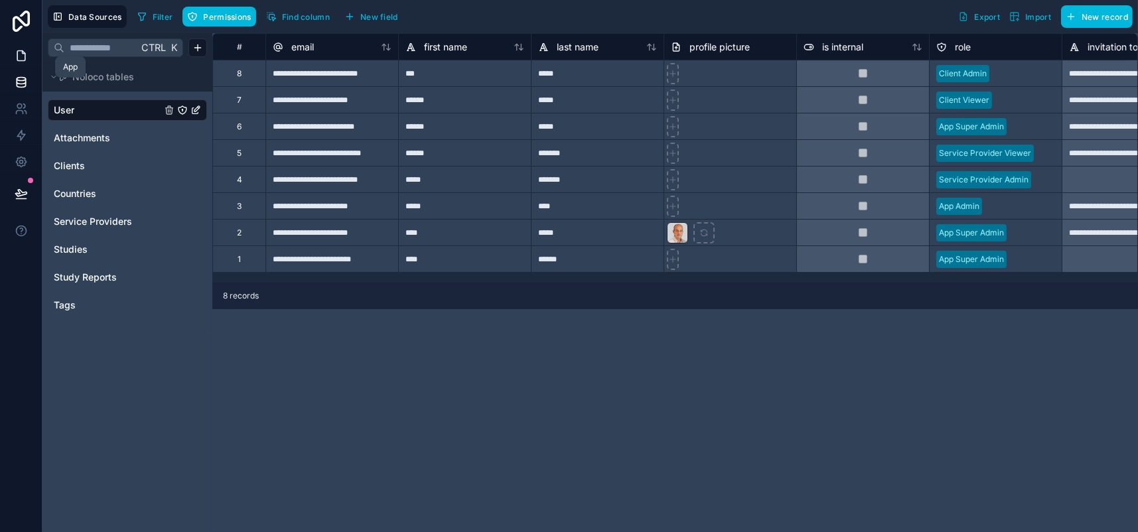
click at [28, 62] on icon at bounding box center [21, 55] width 13 height 13
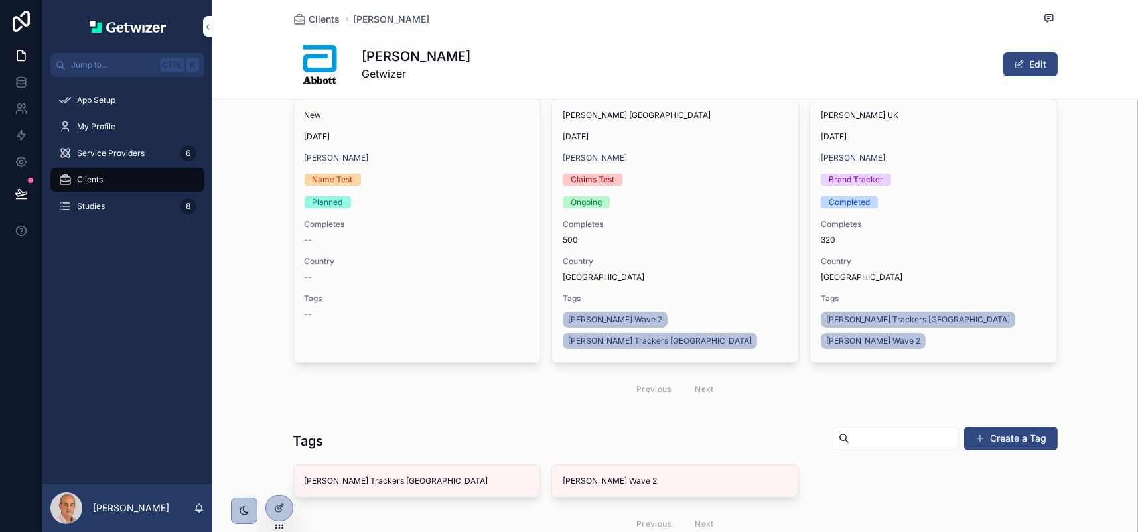
scroll to position [83, 0]
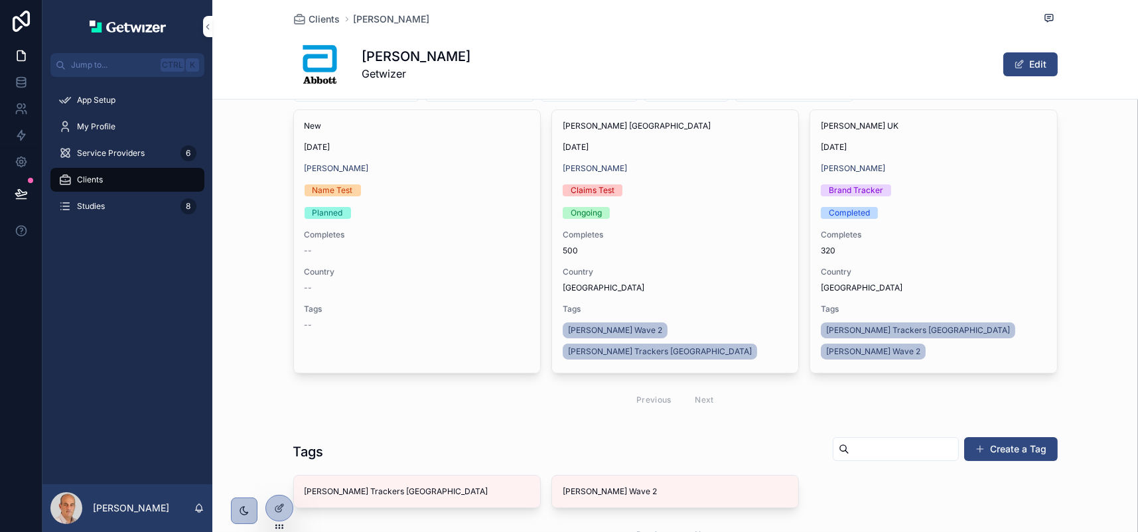
click at [102, 132] on span "My Profile" at bounding box center [96, 126] width 39 height 11
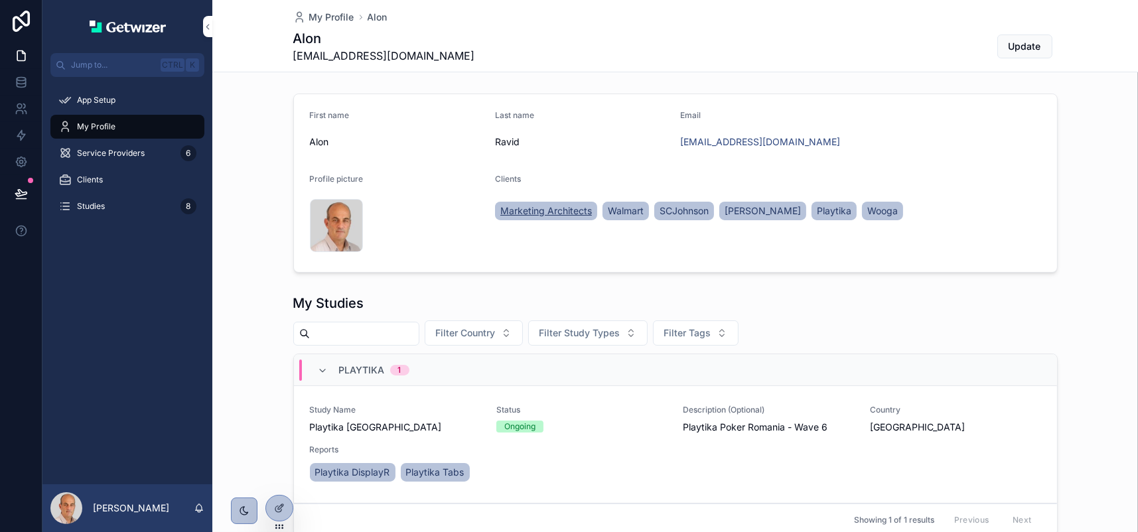
click at [556, 218] on span "Marketing Architects" at bounding box center [547, 210] width 92 height 13
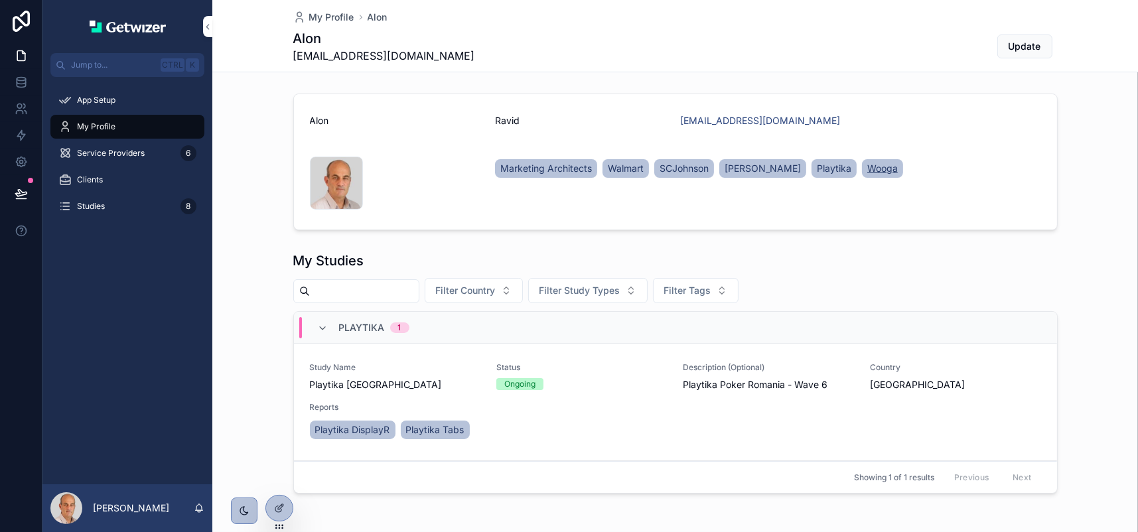
click at [898, 175] on span "Wooga" at bounding box center [883, 168] width 31 height 13
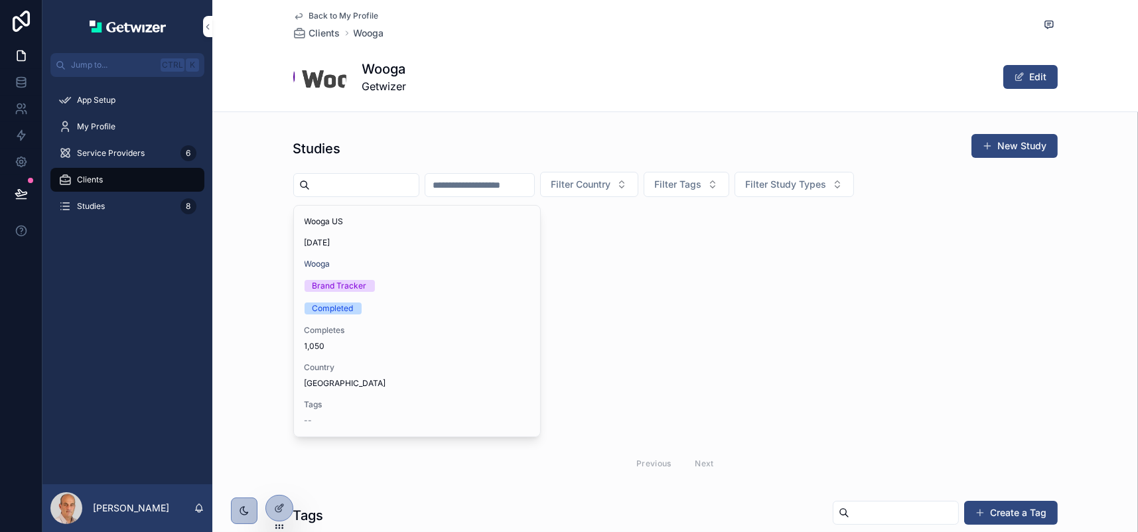
click at [125, 191] on div "Clients" at bounding box center [127, 179] width 138 height 21
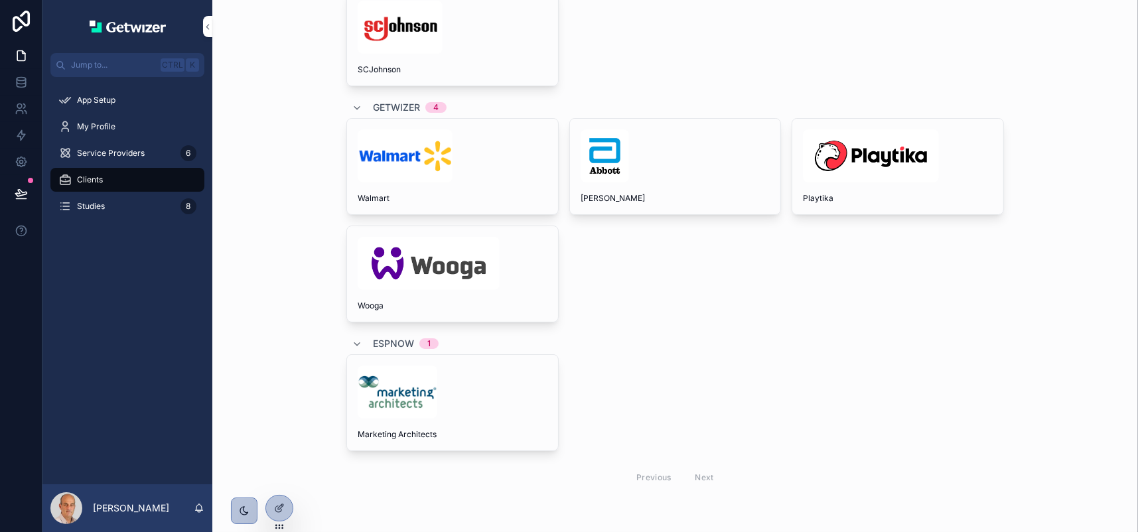
scroll to position [266, 0]
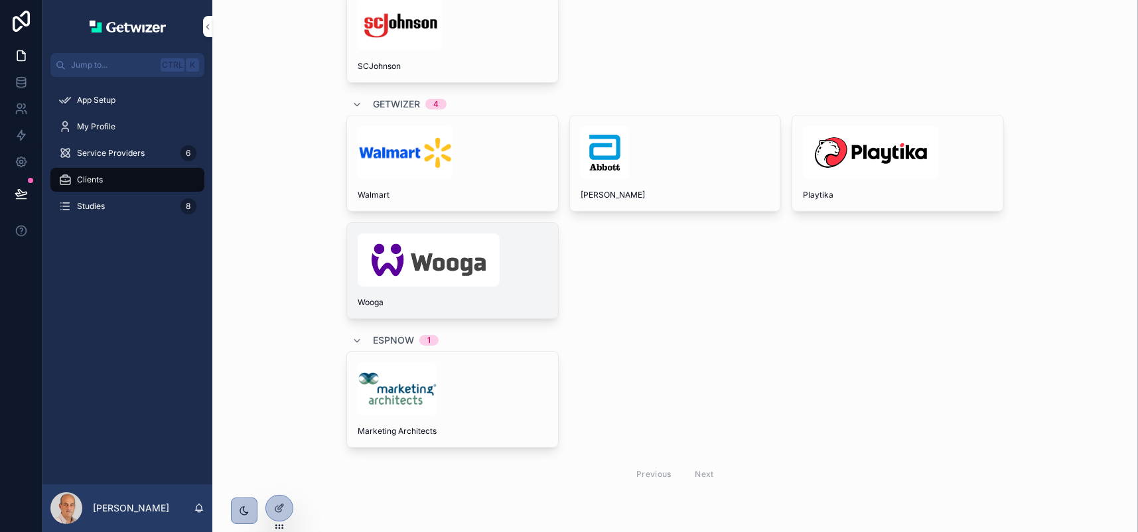
click at [548, 287] on div "scrollable content" at bounding box center [453, 260] width 190 height 53
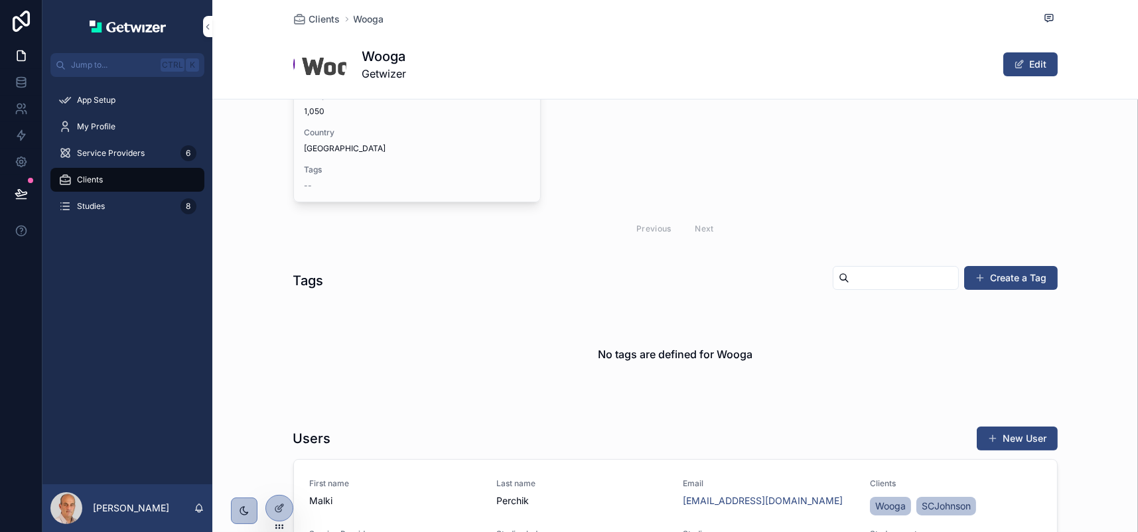
scroll to position [199, 0]
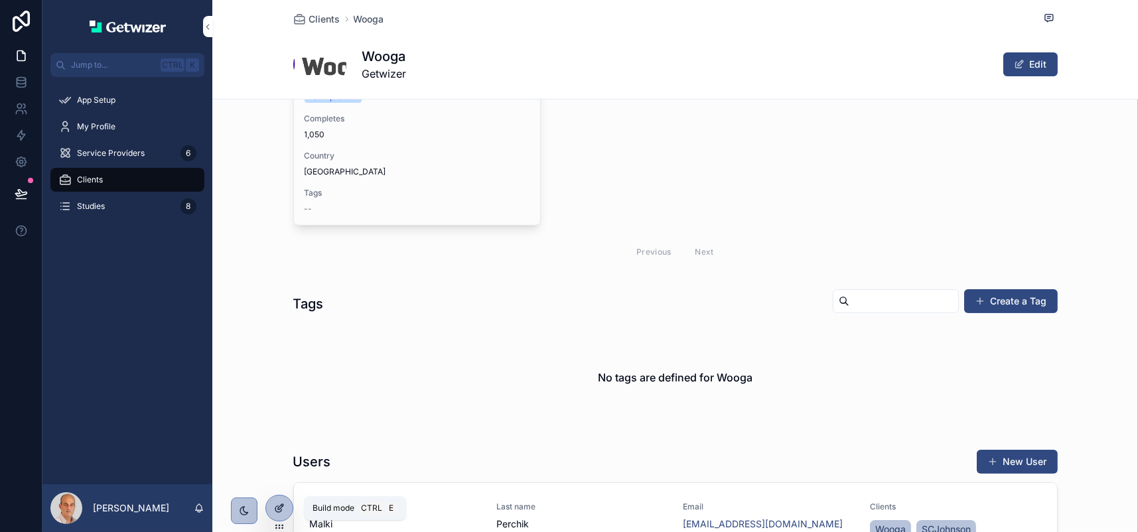
click at [279, 512] on icon at bounding box center [279, 508] width 11 height 11
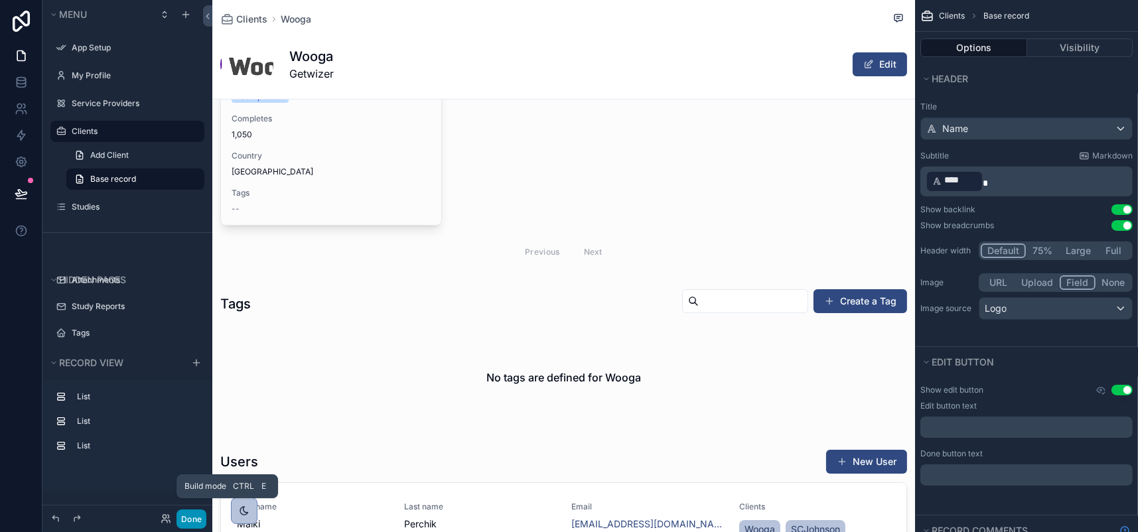
click at [206, 514] on button "Done" at bounding box center [192, 519] width 30 height 19
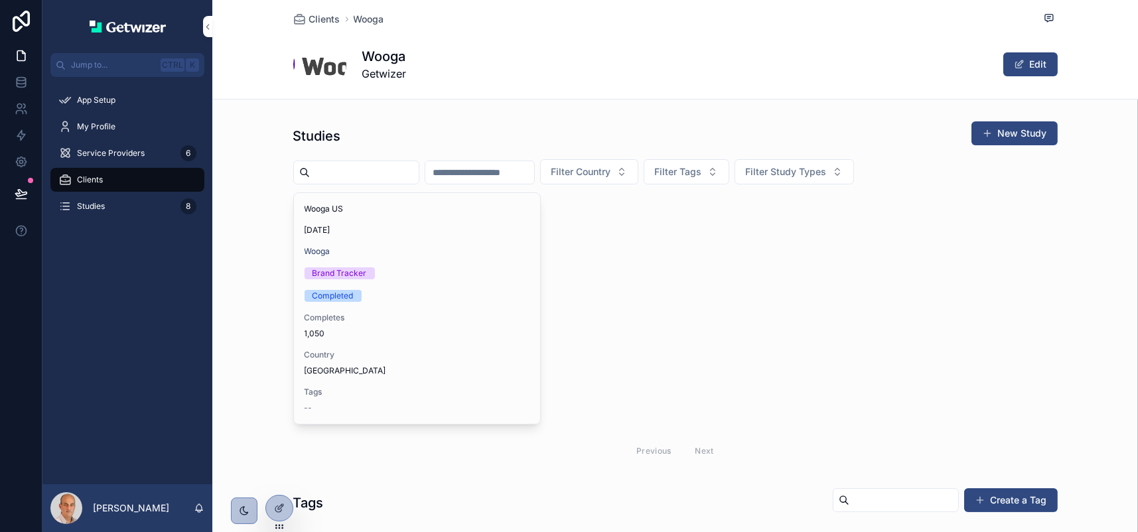
scroll to position [0, 0]
click at [1058, 76] on button "Edit" at bounding box center [1031, 64] width 54 height 24
click at [1019, 70] on span "scrollable content" at bounding box center [1013, 64] width 11 height 11
click at [319, 17] on span "Clients" at bounding box center [324, 19] width 31 height 13
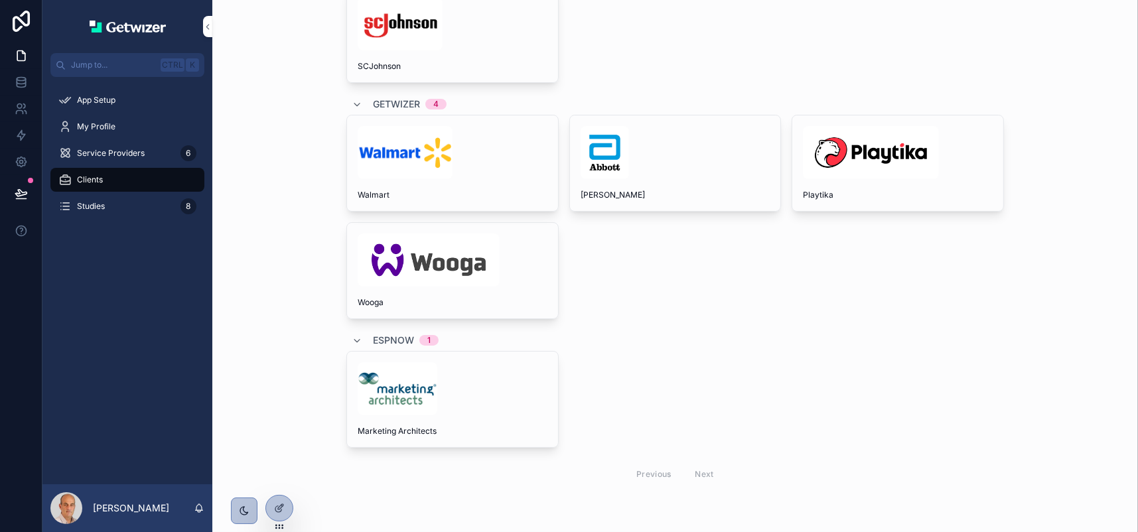
scroll to position [435, 0]
click at [514, 382] on div "scrollable content" at bounding box center [453, 388] width 190 height 53
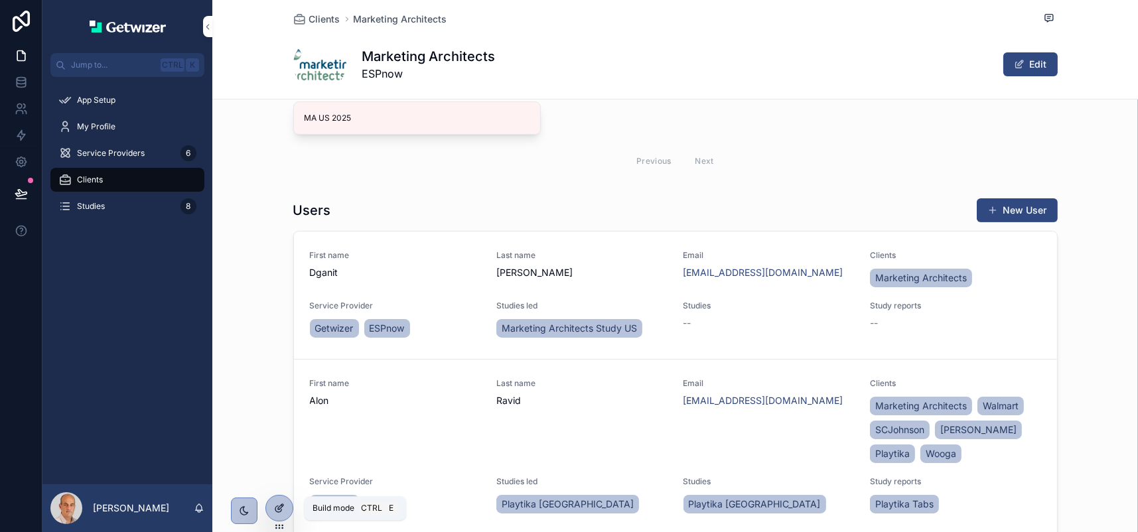
click at [283, 511] on icon at bounding box center [279, 508] width 11 height 11
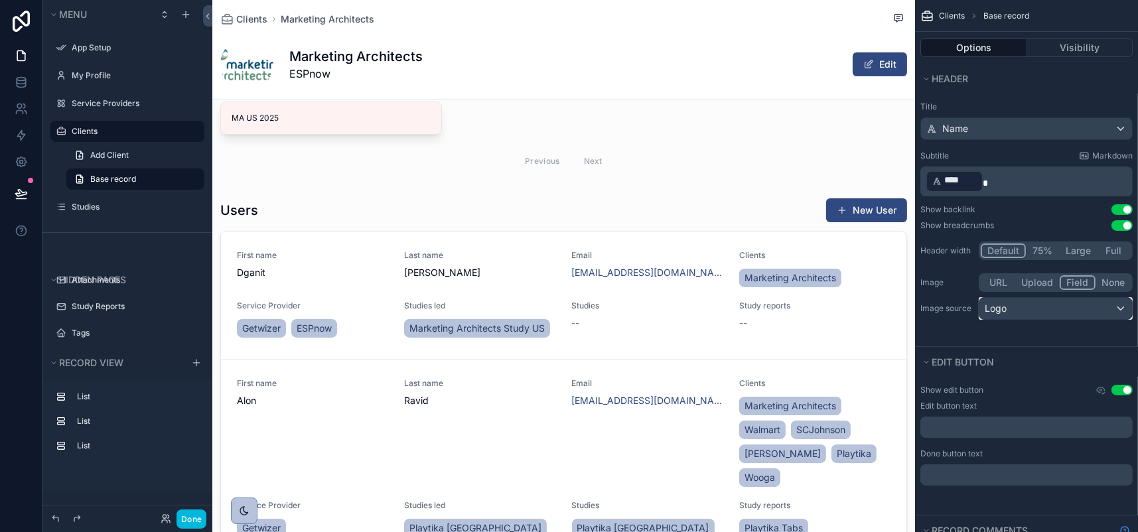
click at [1056, 319] on div "Logo" at bounding box center [1056, 308] width 153 height 21
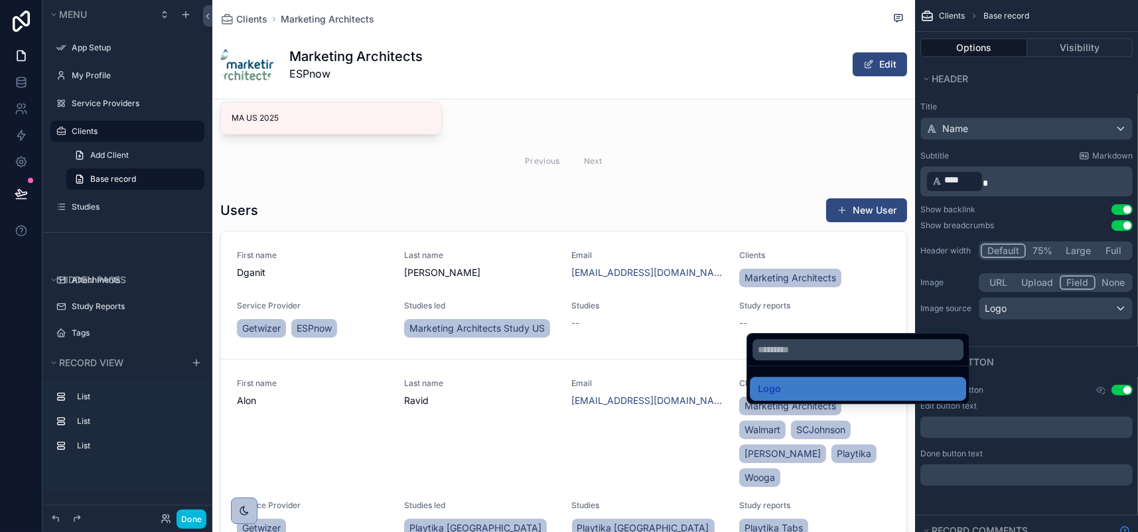
click at [1116, 378] on div "scrollable content" at bounding box center [569, 266] width 1138 height 532
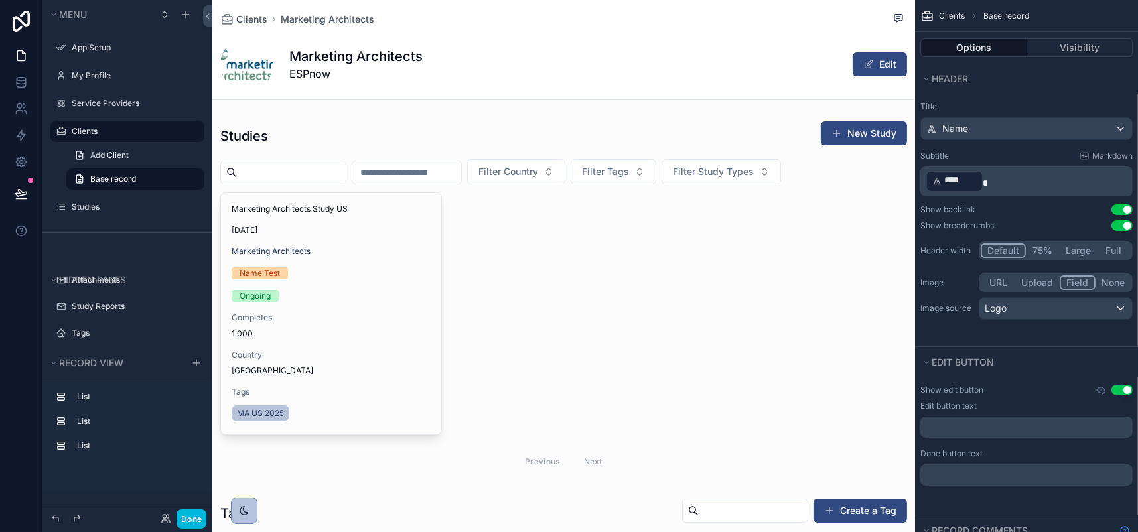
click at [1112, 258] on button "Full" at bounding box center [1114, 251] width 34 height 15
click at [981, 258] on button "Default" at bounding box center [1003, 251] width 44 height 15
click at [206, 518] on button "Done" at bounding box center [192, 519] width 30 height 19
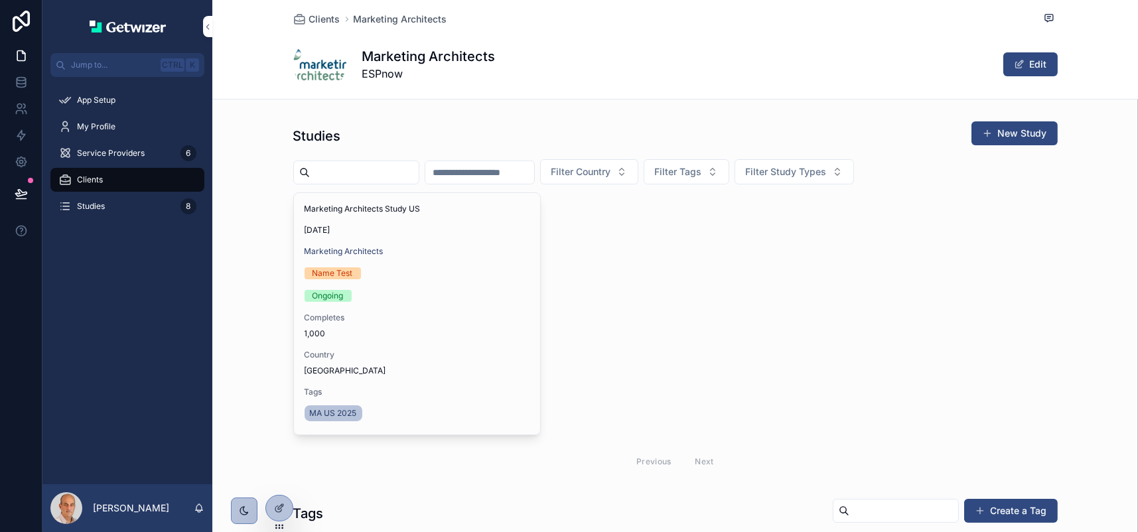
click at [116, 132] on span "My Profile" at bounding box center [96, 126] width 39 height 11
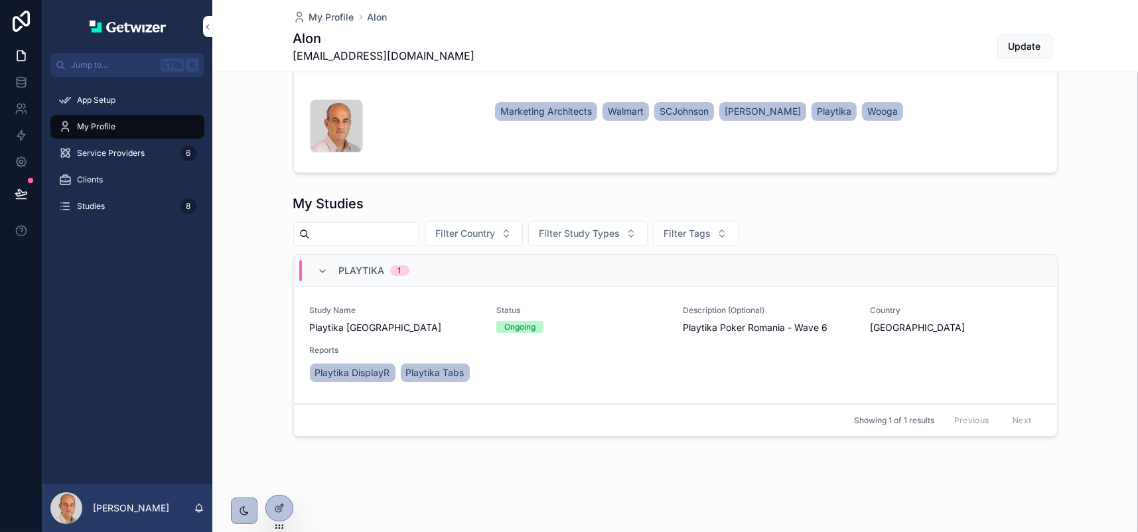
scroll to position [135, 0]
click at [278, 514] on icon at bounding box center [279, 508] width 11 height 11
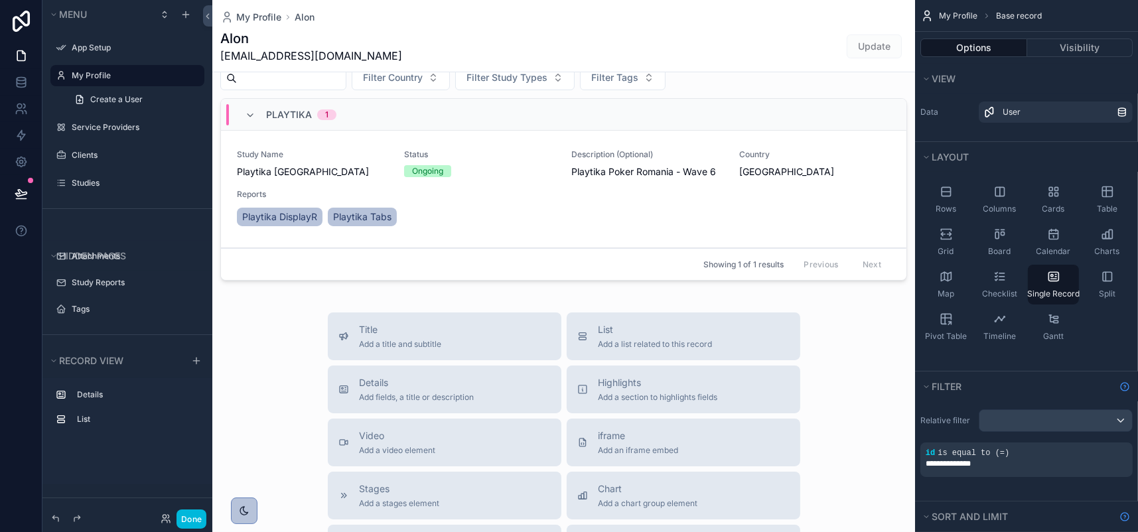
scroll to position [201, 0]
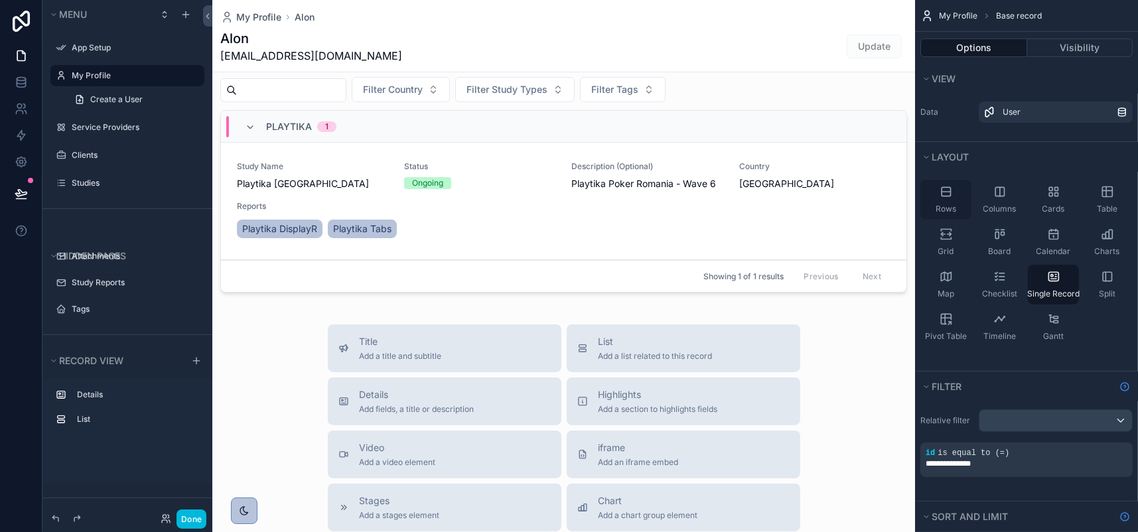
click at [936, 214] on span "Rows" at bounding box center [946, 209] width 21 height 11
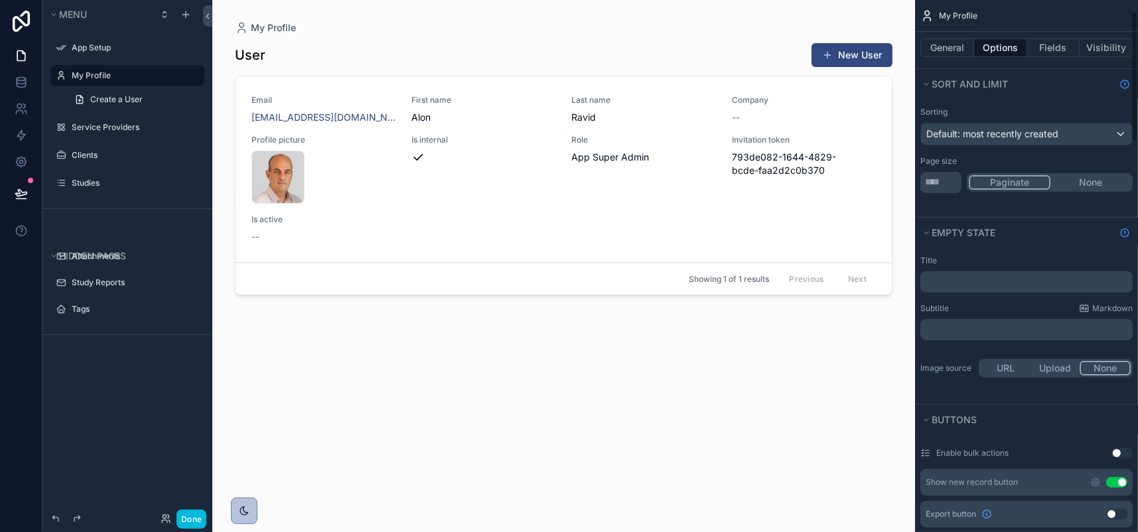
scroll to position [0, 0]
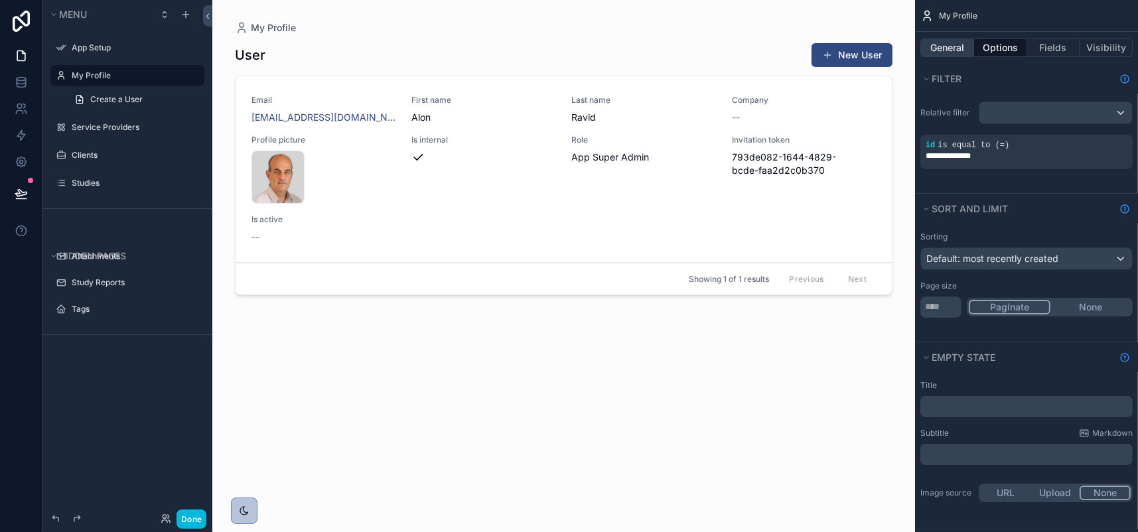
click at [921, 57] on button "General" at bounding box center [948, 48] width 54 height 19
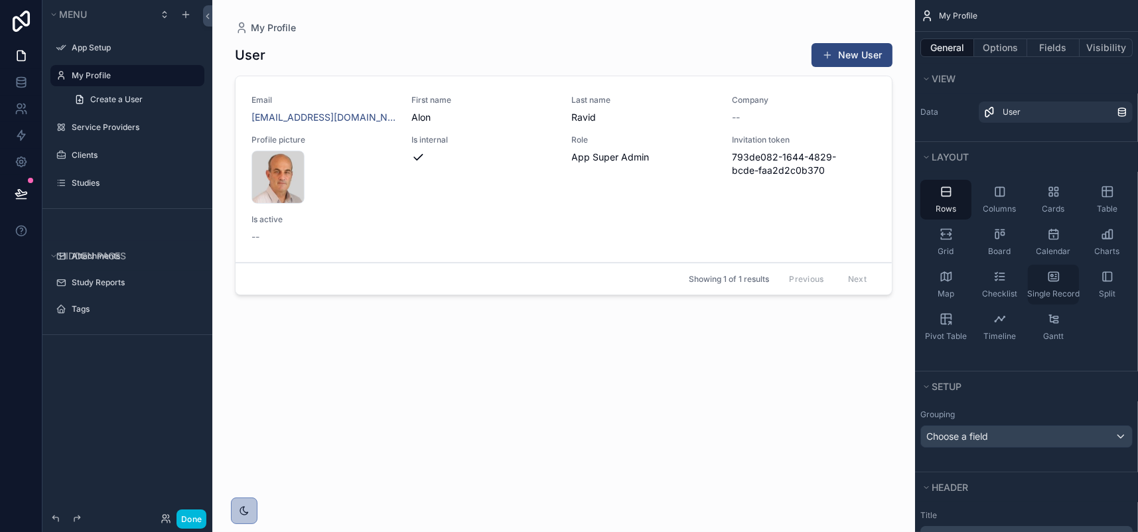
click at [1041, 305] on div "Single Record" at bounding box center [1053, 285] width 51 height 40
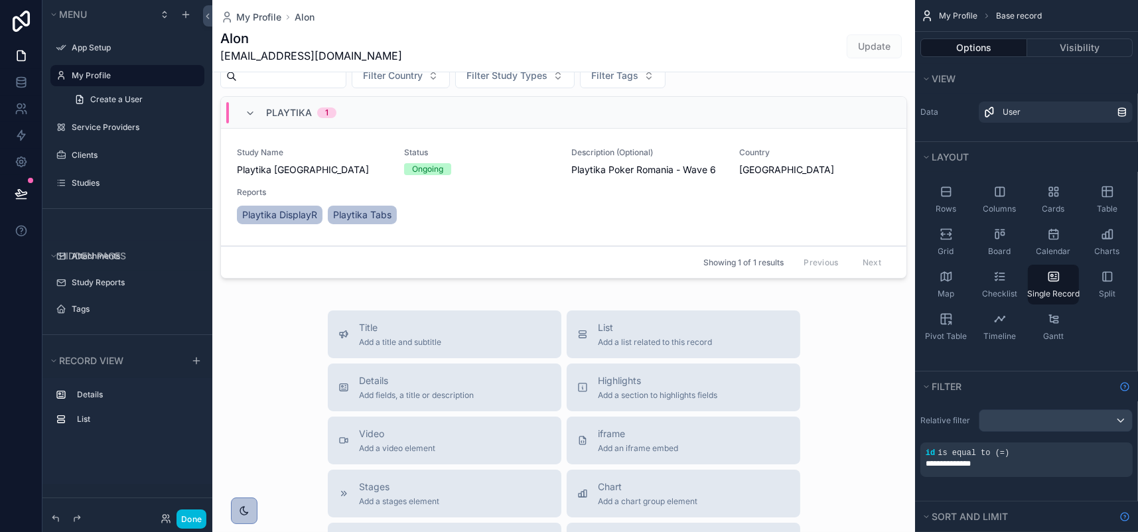
scroll to position [266, 0]
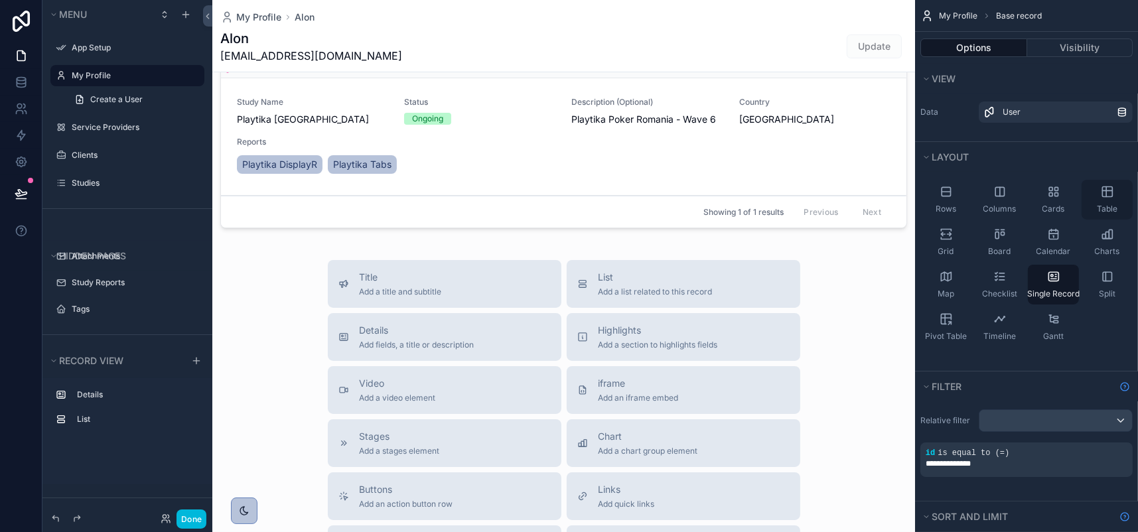
click at [1097, 214] on span "Table" at bounding box center [1107, 209] width 21 height 11
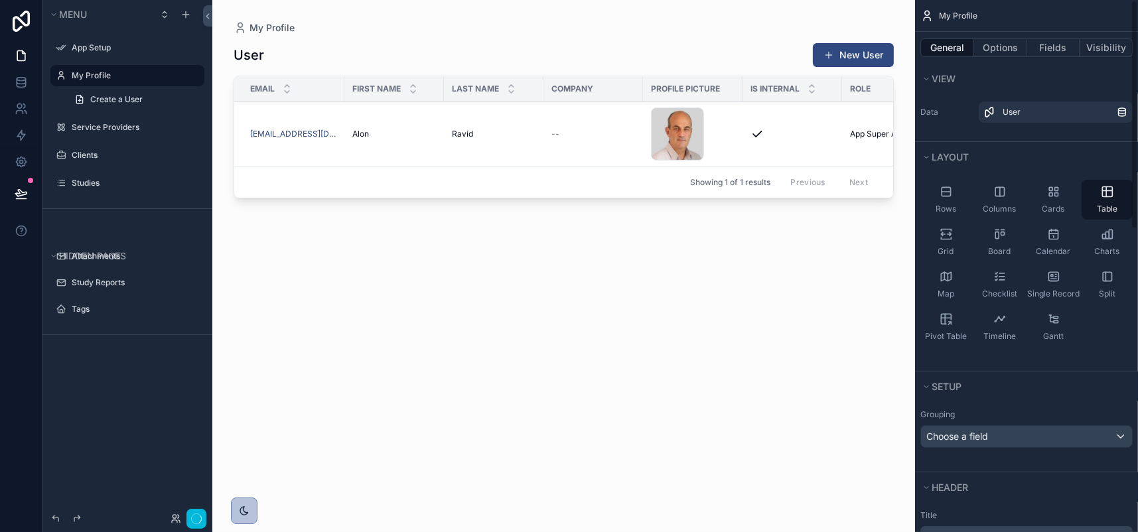
scroll to position [0, 0]
click at [1048, 283] on icon "scrollable content" at bounding box center [1054, 276] width 13 height 13
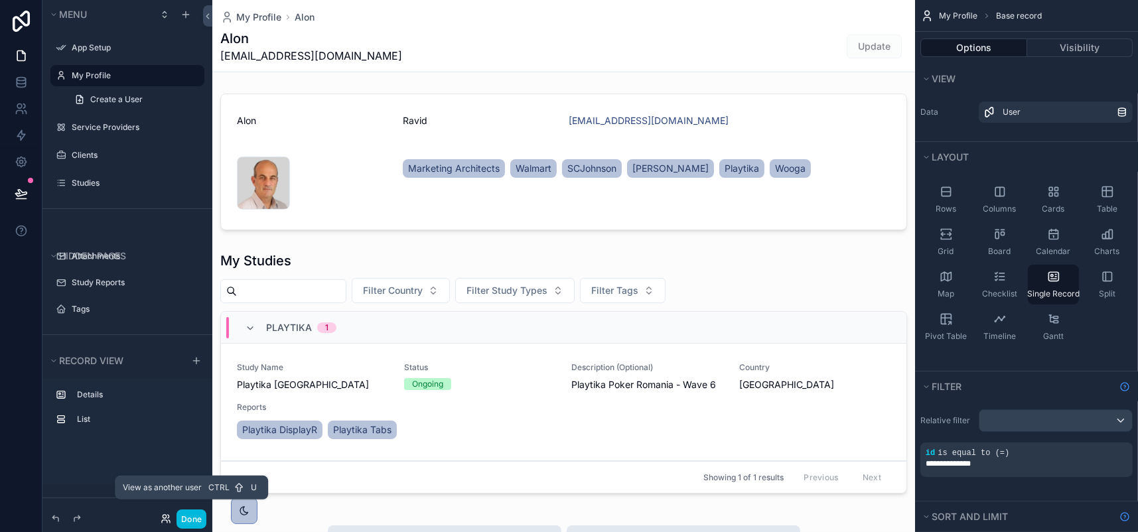
click at [171, 516] on icon at bounding box center [166, 519] width 11 height 11
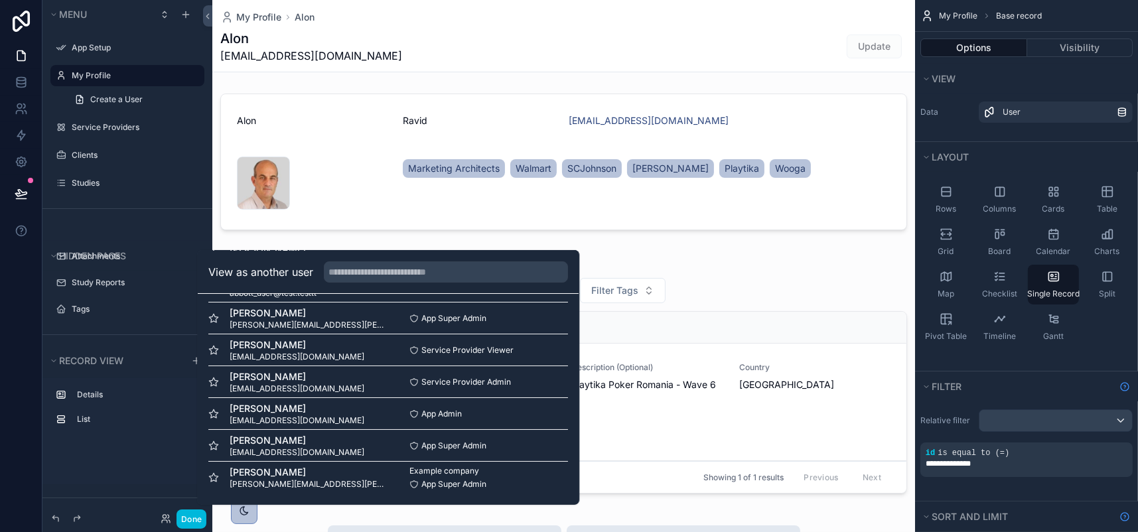
scroll to position [81, 0]
click at [275, 479] on span "dean.hassin@getwizer.com" at bounding box center [309, 484] width 159 height 11
click at [0, 0] on button "Select" at bounding box center [0, 0] width 0 height 0
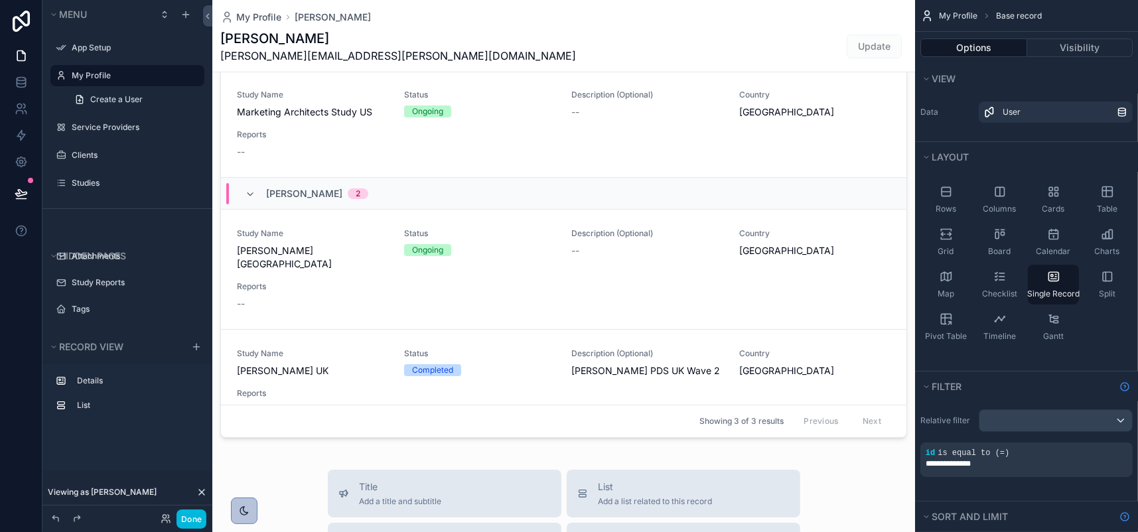
scroll to position [332, 0]
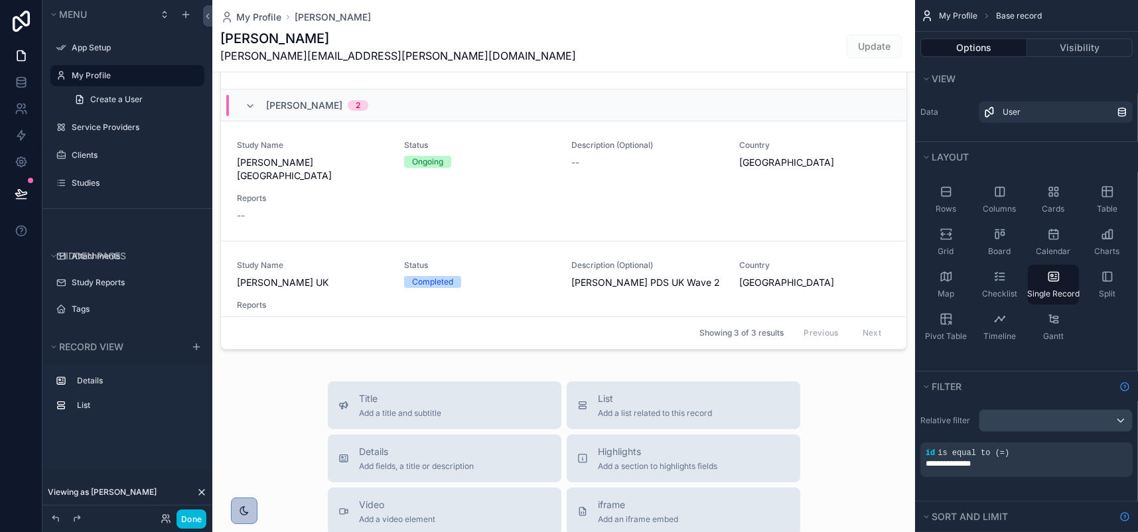
drag, startPoint x: 832, startPoint y: 317, endPoint x: 840, endPoint y: 375, distance: 58.2
click at [840, 375] on div "scrollable content" at bounding box center [563, 314] width 703 height 1292
drag, startPoint x: 840, startPoint y: 375, endPoint x: 836, endPoint y: 350, distance: 25.5
click at [836, 350] on div "scrollable content" at bounding box center [563, 122] width 703 height 475
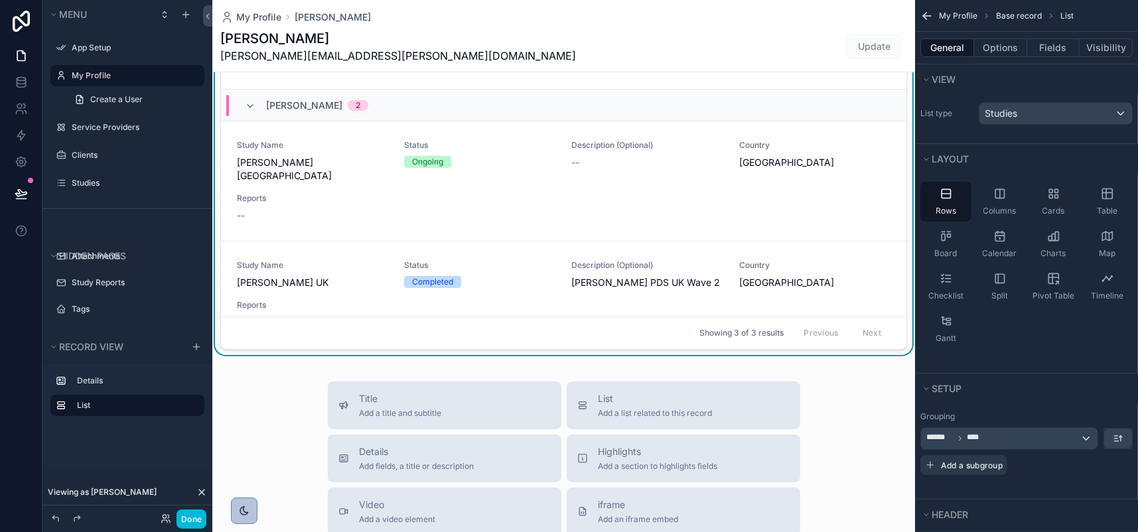
scroll to position [0, 0]
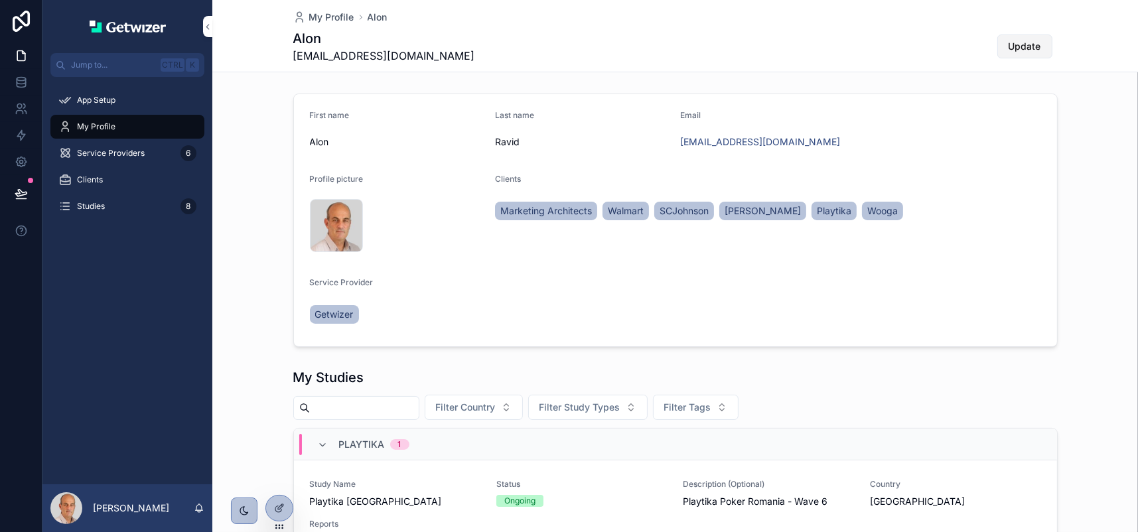
click at [1042, 53] on span "Update" at bounding box center [1025, 46] width 33 height 13
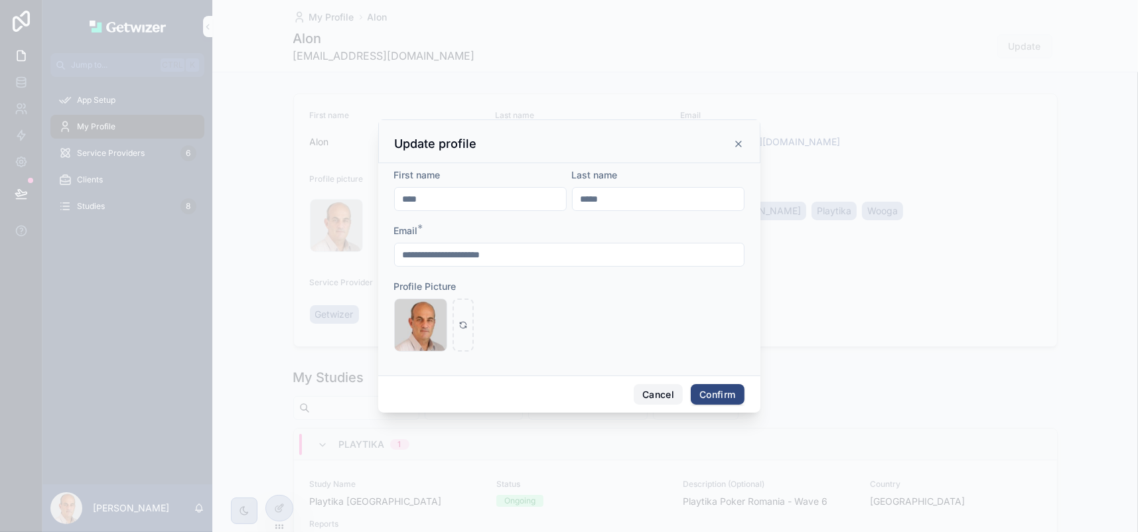
drag, startPoint x: 680, startPoint y: 428, endPoint x: 684, endPoint y: 417, distance: 11.3
click at [680, 406] on button "Cancel" at bounding box center [658, 394] width 49 height 21
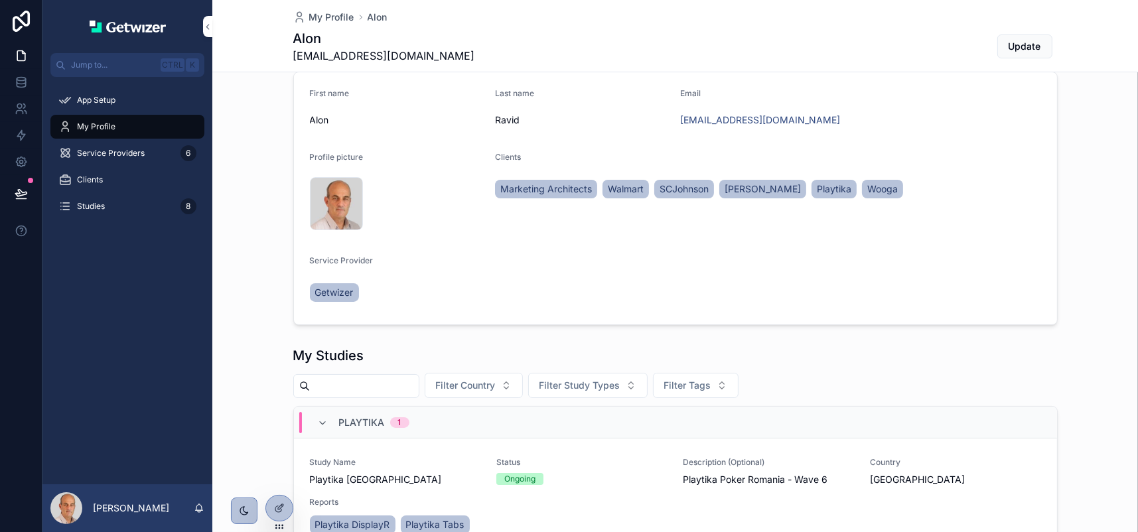
scroll to position [15, 0]
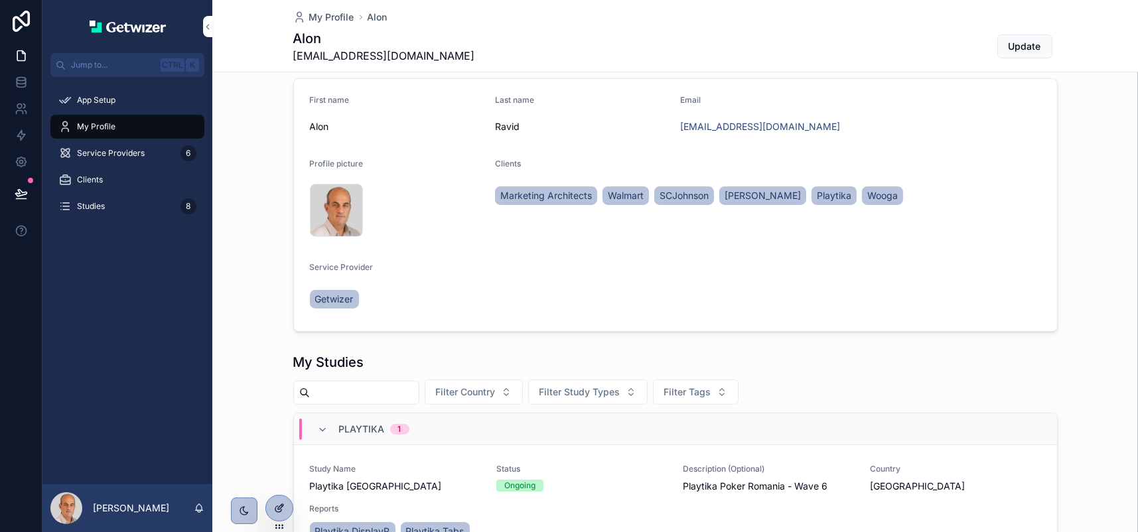
click at [285, 510] on icon at bounding box center [279, 508] width 11 height 11
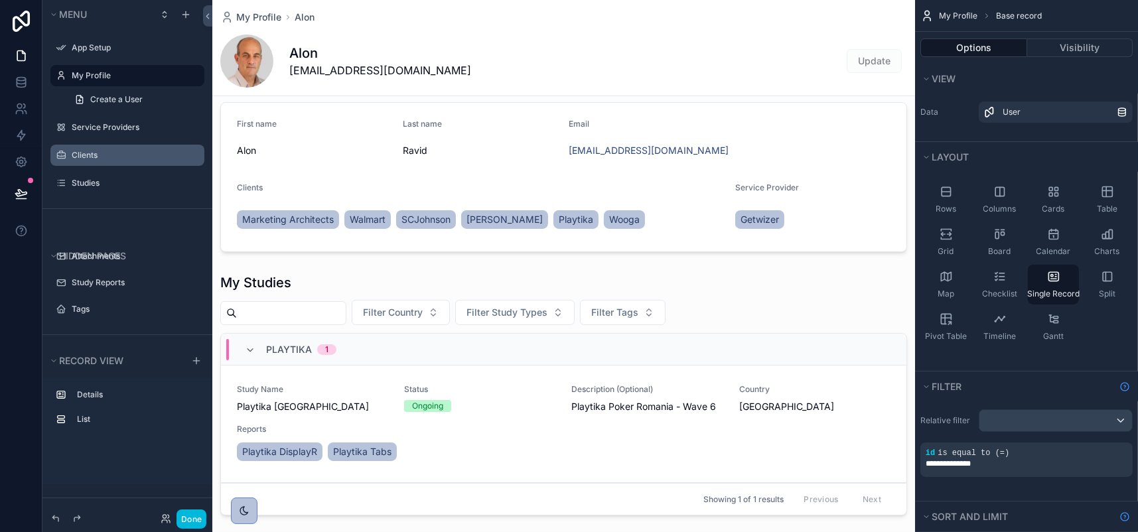
click at [110, 161] on label "Clients" at bounding box center [134, 155] width 125 height 11
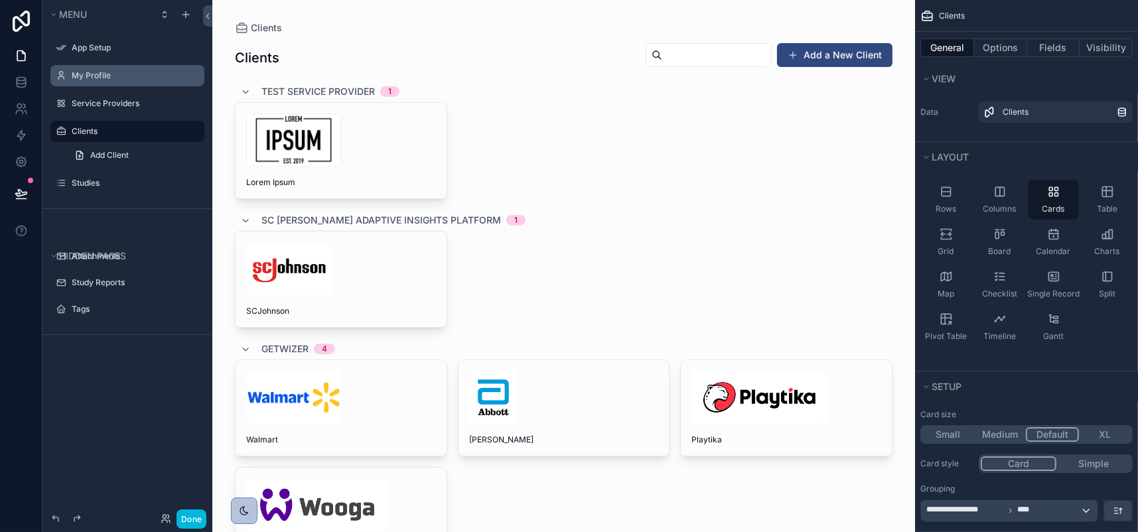
click at [116, 81] on label "My Profile" at bounding box center [134, 75] width 125 height 11
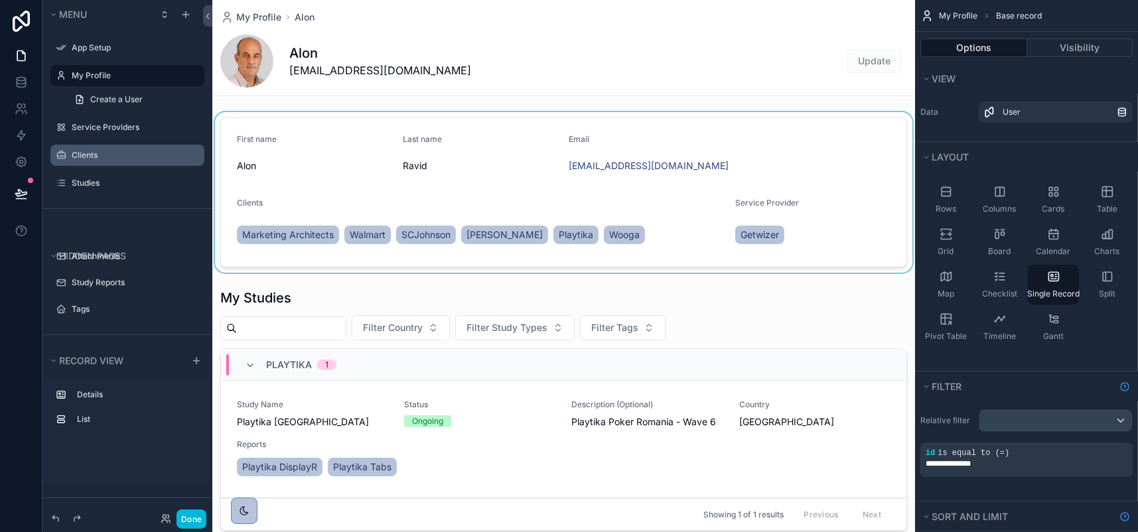
click at [811, 178] on div "scrollable content" at bounding box center [563, 192] width 703 height 161
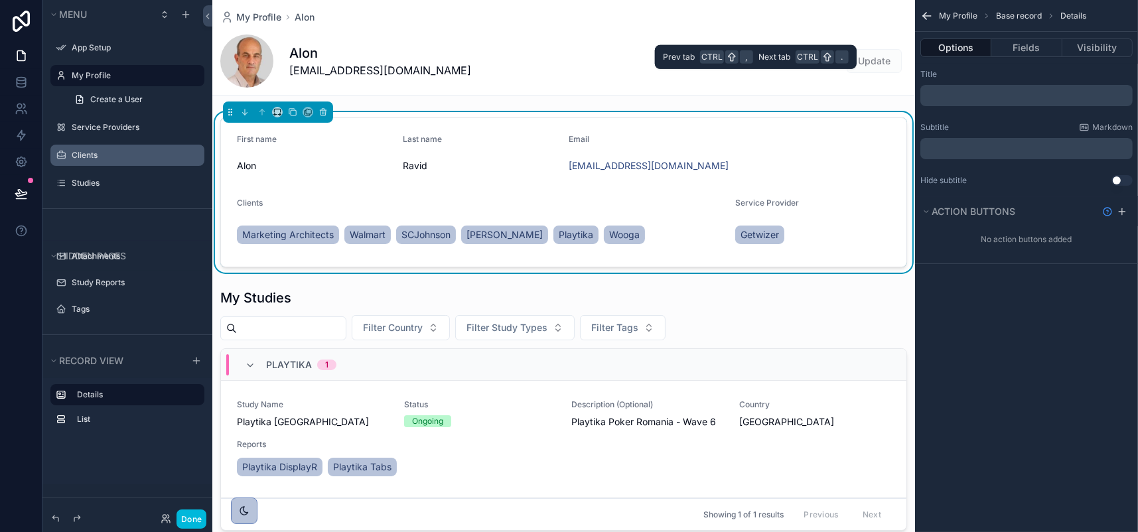
click at [927, 57] on button "Options" at bounding box center [956, 48] width 71 height 19
click at [992, 57] on button "Fields" at bounding box center [1027, 48] width 70 height 19
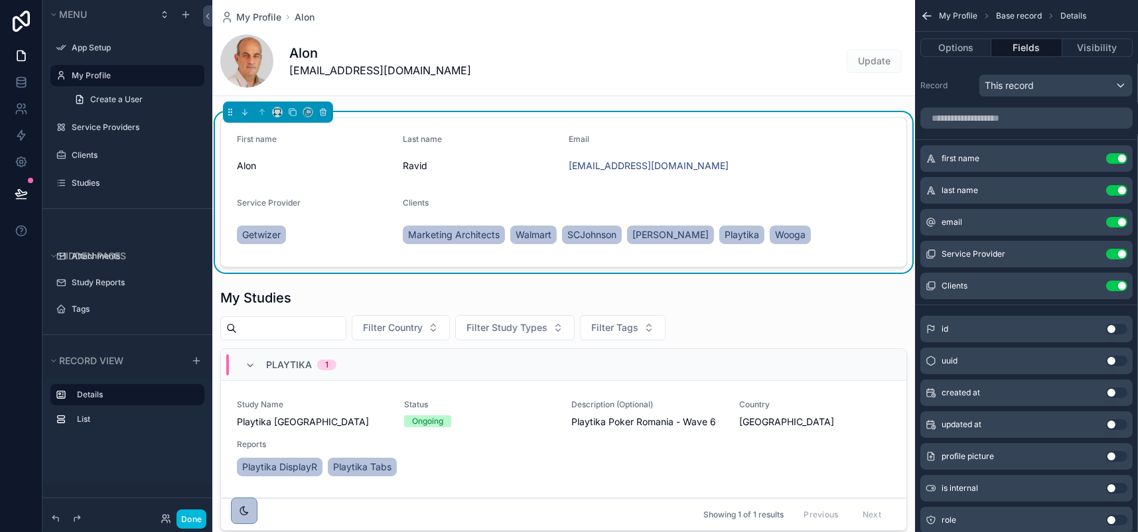
click at [0, 0] on icon "scrollable content" at bounding box center [0, 0] width 0 height 0
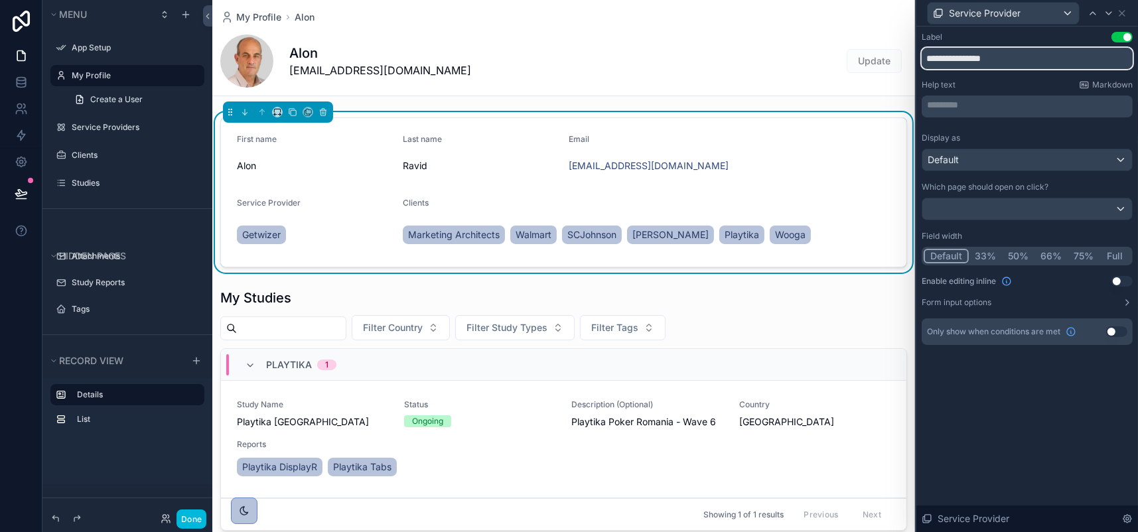
click at [969, 69] on input "**********" at bounding box center [1027, 58] width 211 height 21
type input "**********"
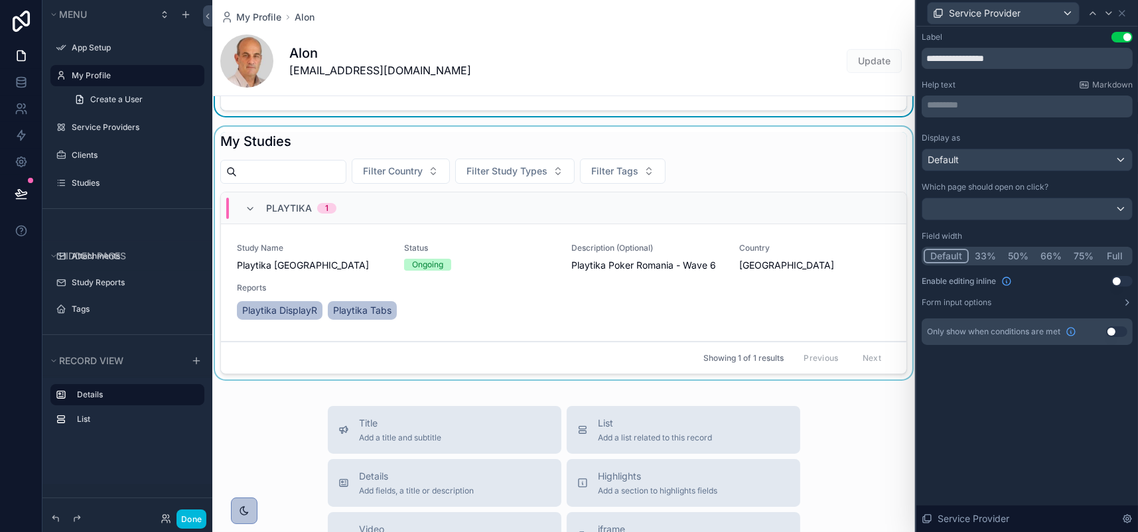
scroll to position [1, 0]
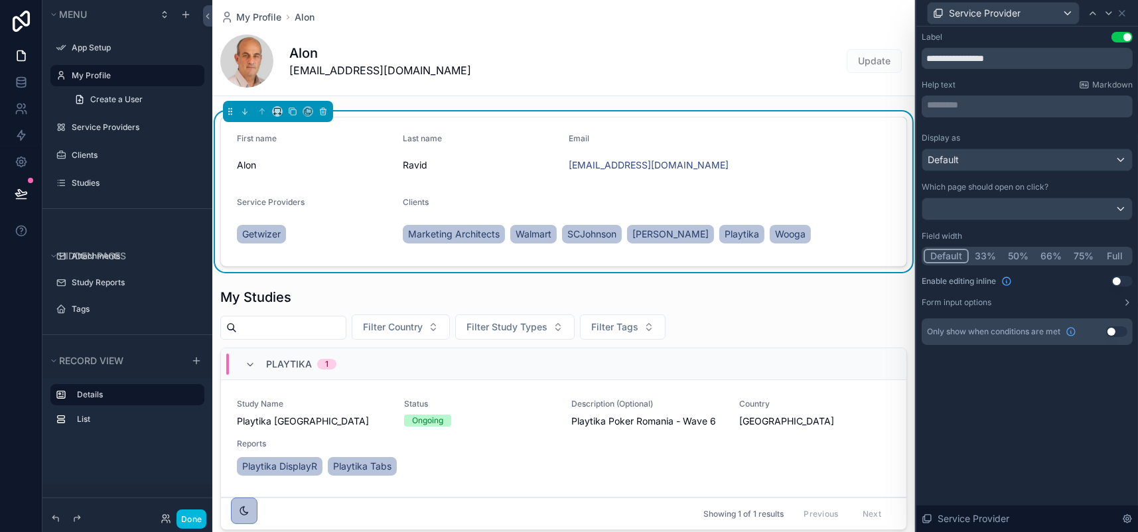
click at [1110, 264] on button "Full" at bounding box center [1115, 256] width 31 height 15
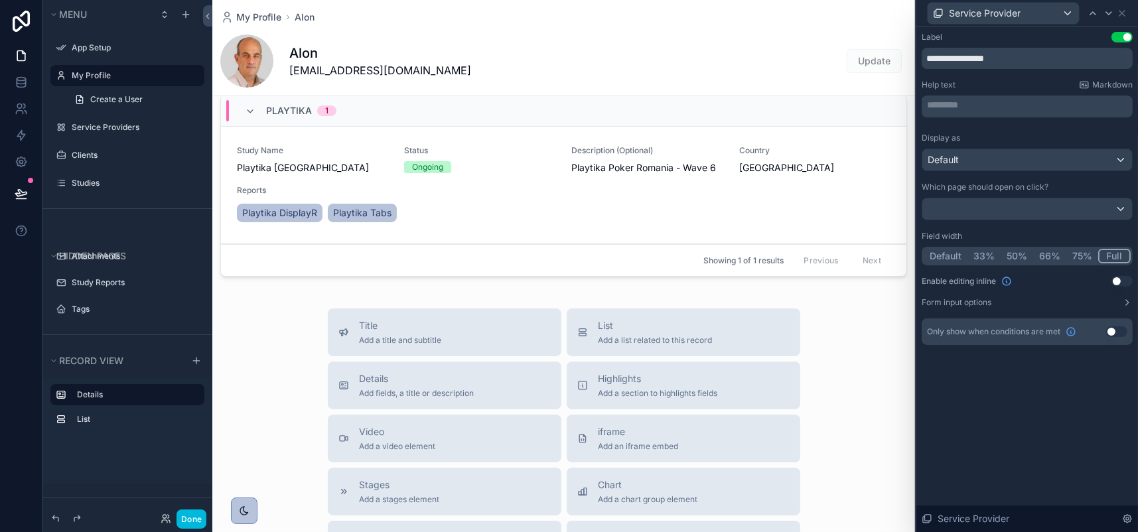
scroll to position [332, 0]
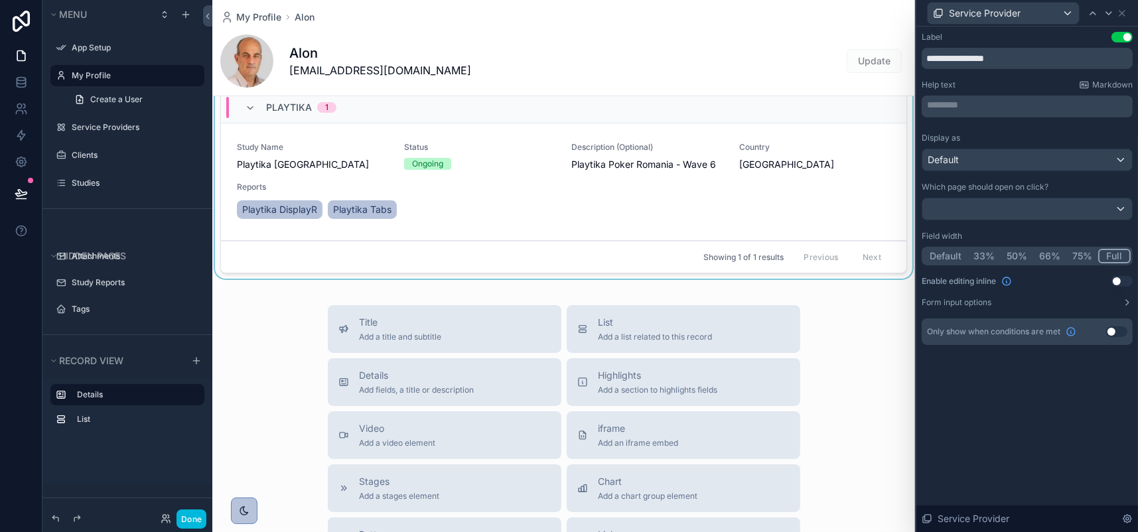
click at [652, 284] on div "scrollable content" at bounding box center [563, 155] width 703 height 258
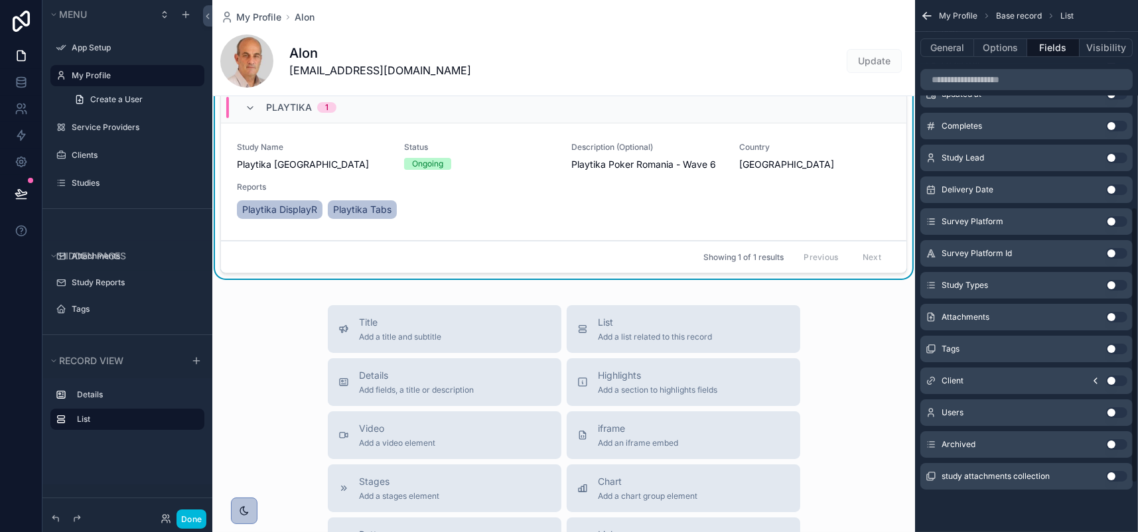
scroll to position [398, 0]
click at [948, 394] on div "Client Use setting" at bounding box center [1027, 381] width 212 height 27
click at [1091, 386] on icon "scrollable content" at bounding box center [1096, 381] width 11 height 11
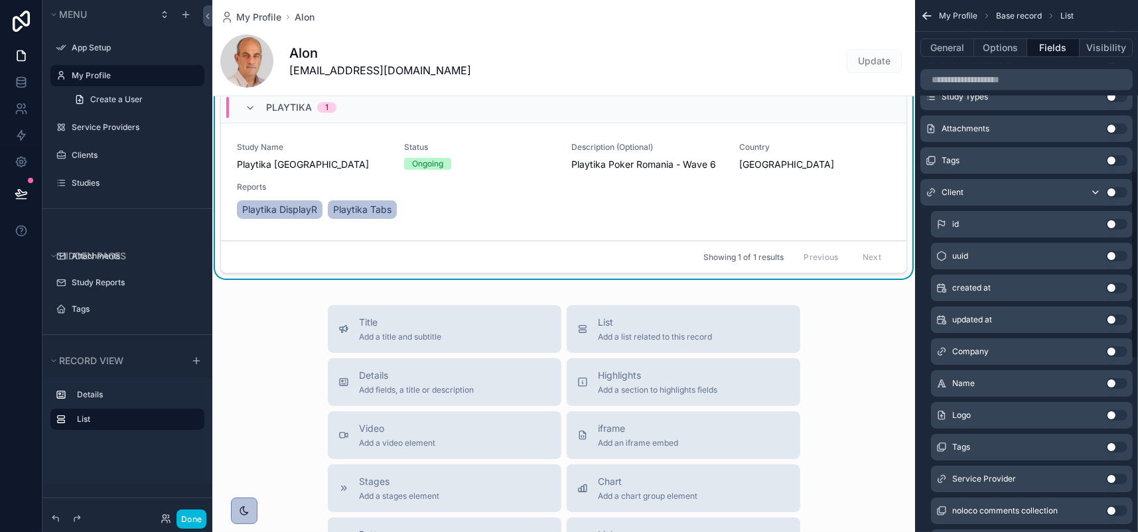
scroll to position [465, 0]
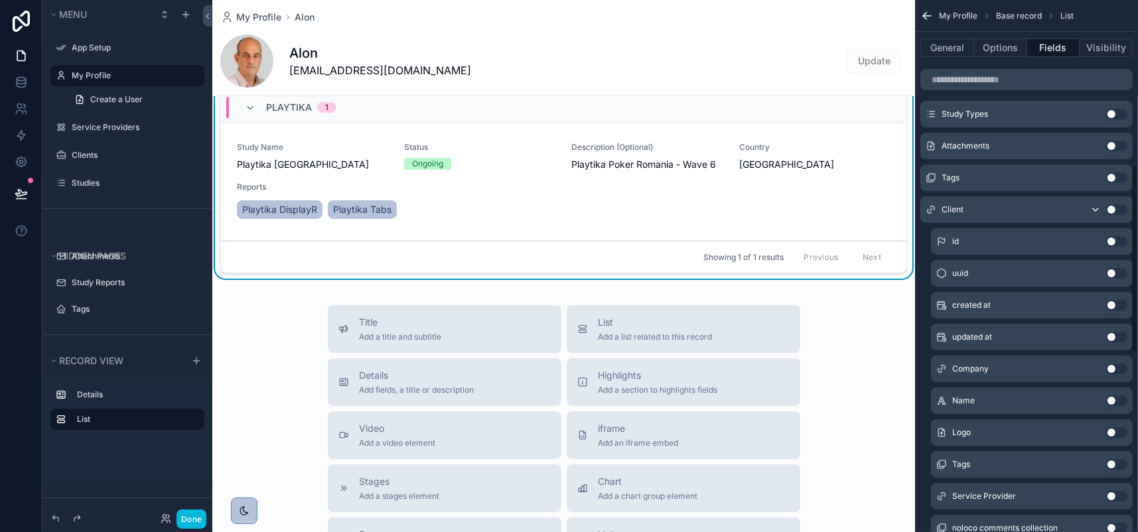
drag, startPoint x: 1118, startPoint y: 374, endPoint x: 1113, endPoint y: 381, distance: 8.5
click at [1118, 215] on button "Use setting" at bounding box center [1117, 209] width 21 height 11
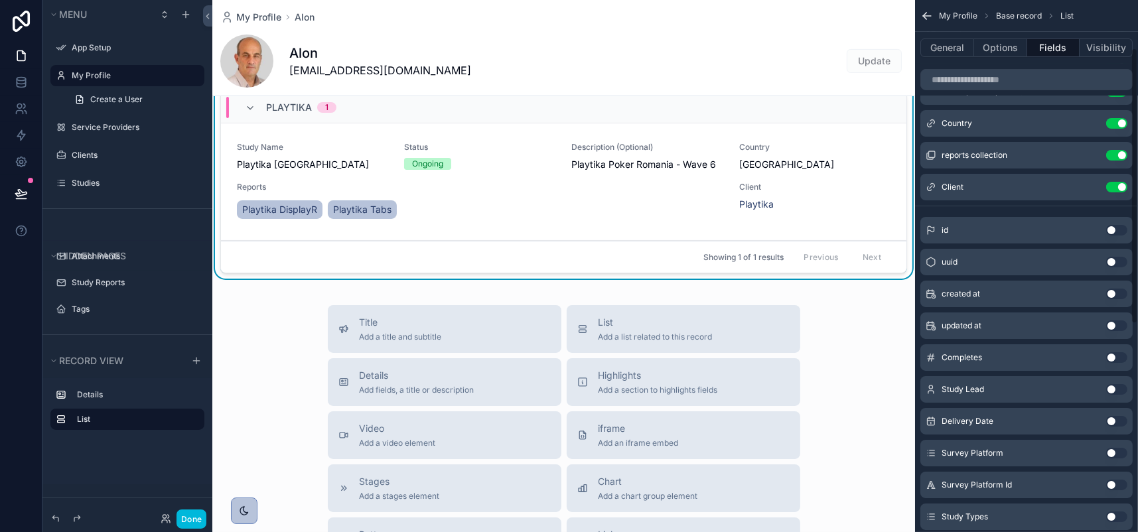
scroll to position [0, 0]
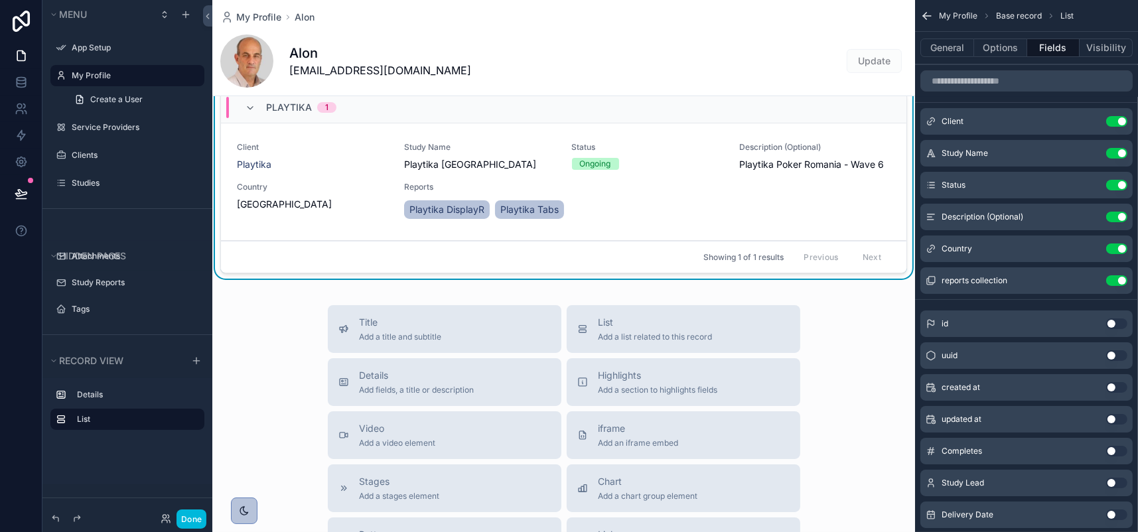
click at [0, 0] on icon "scrollable content" at bounding box center [0, 0] width 0 height 0
click at [1107, 127] on button "Use setting" at bounding box center [1117, 121] width 21 height 11
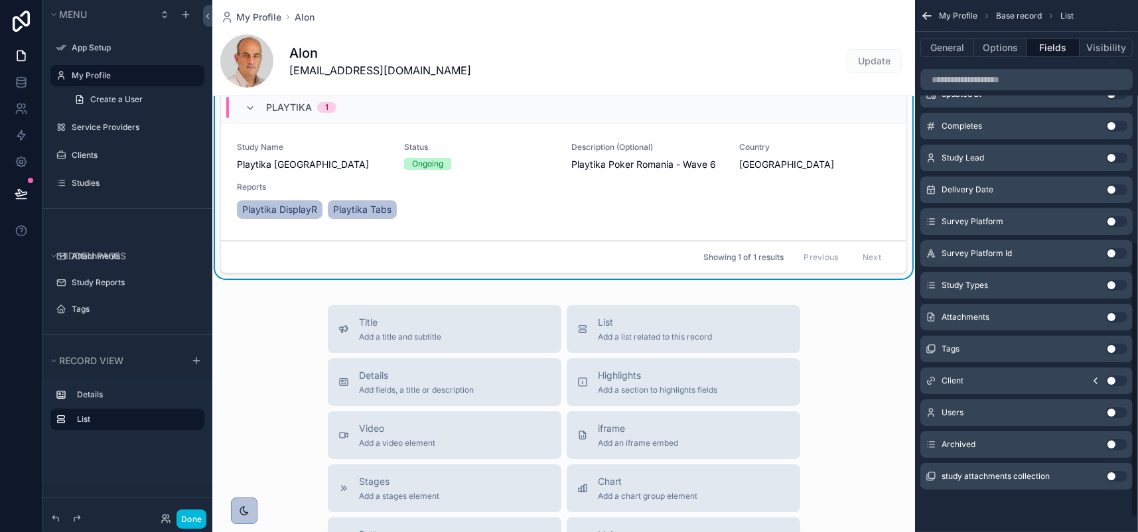
scroll to position [465, 0]
click at [1091, 376] on icon "scrollable content" at bounding box center [1096, 381] width 11 height 11
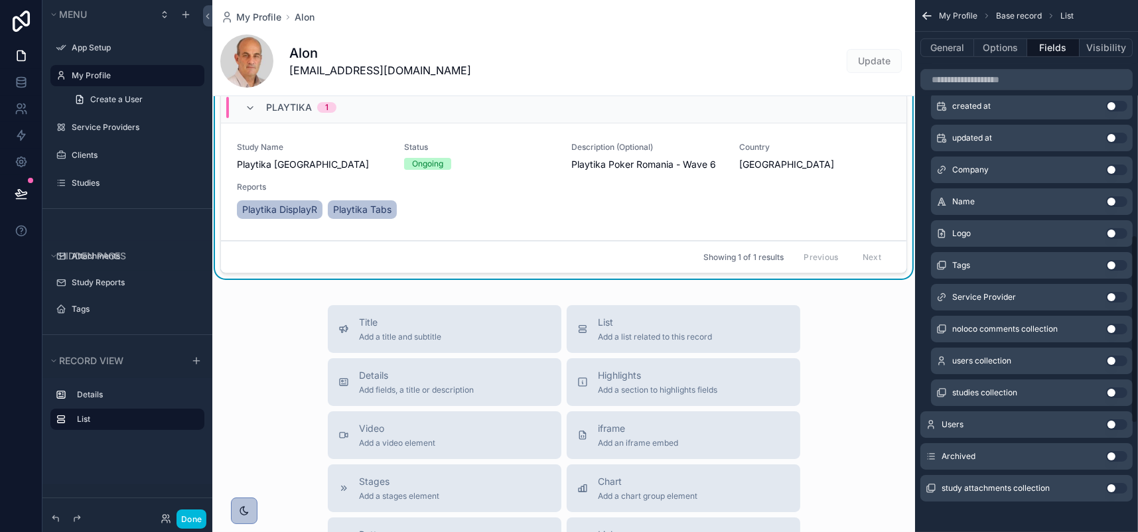
scroll to position [730, 0]
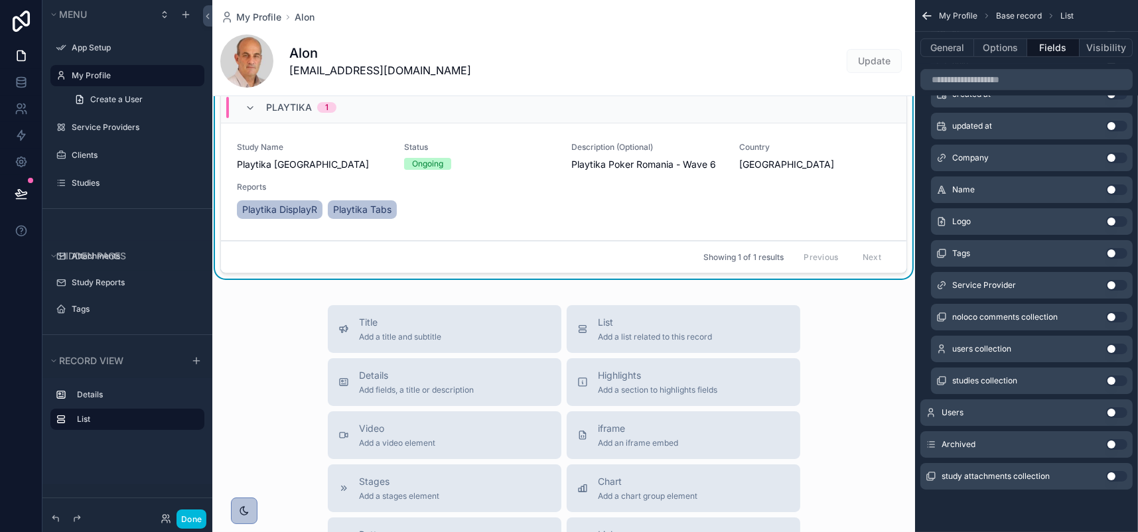
click at [1119, 291] on button "Use setting" at bounding box center [1117, 285] width 21 height 11
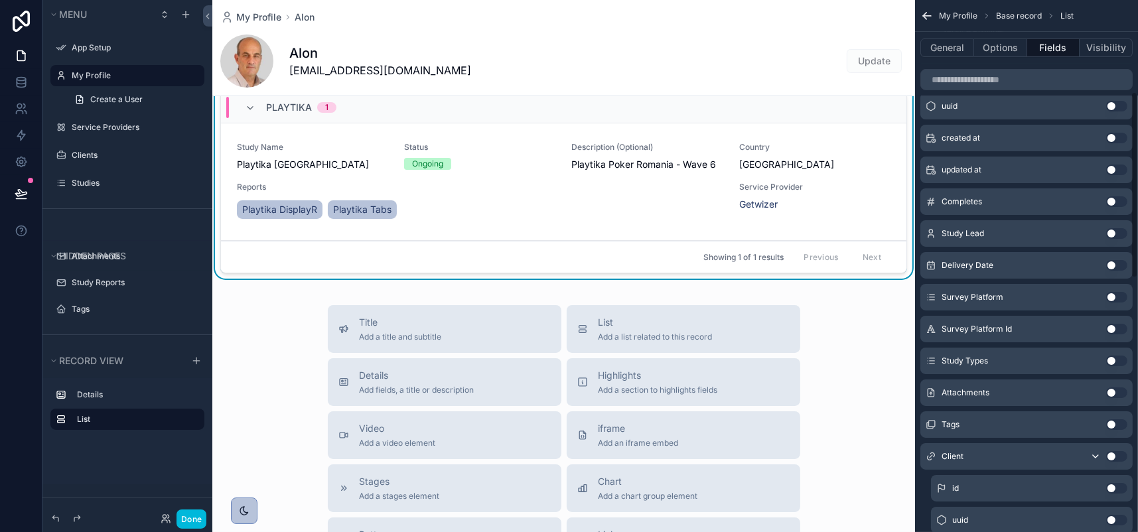
scroll to position [0, 0]
